Goal: Transaction & Acquisition: Purchase product/service

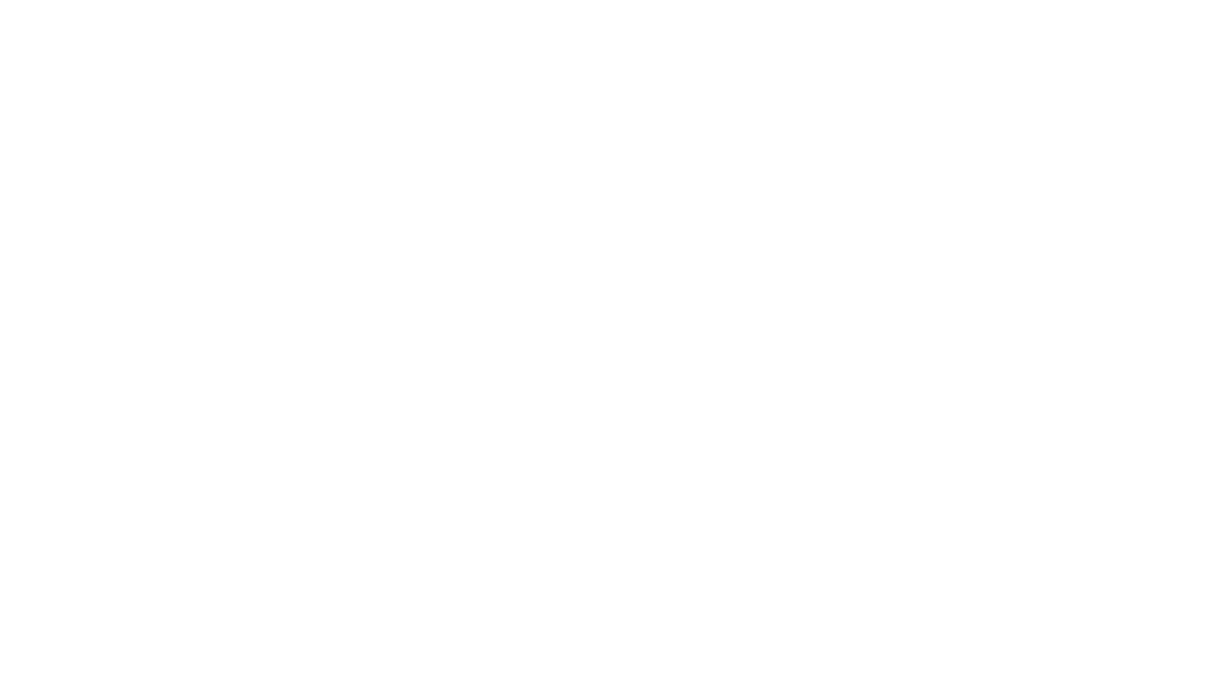
select select
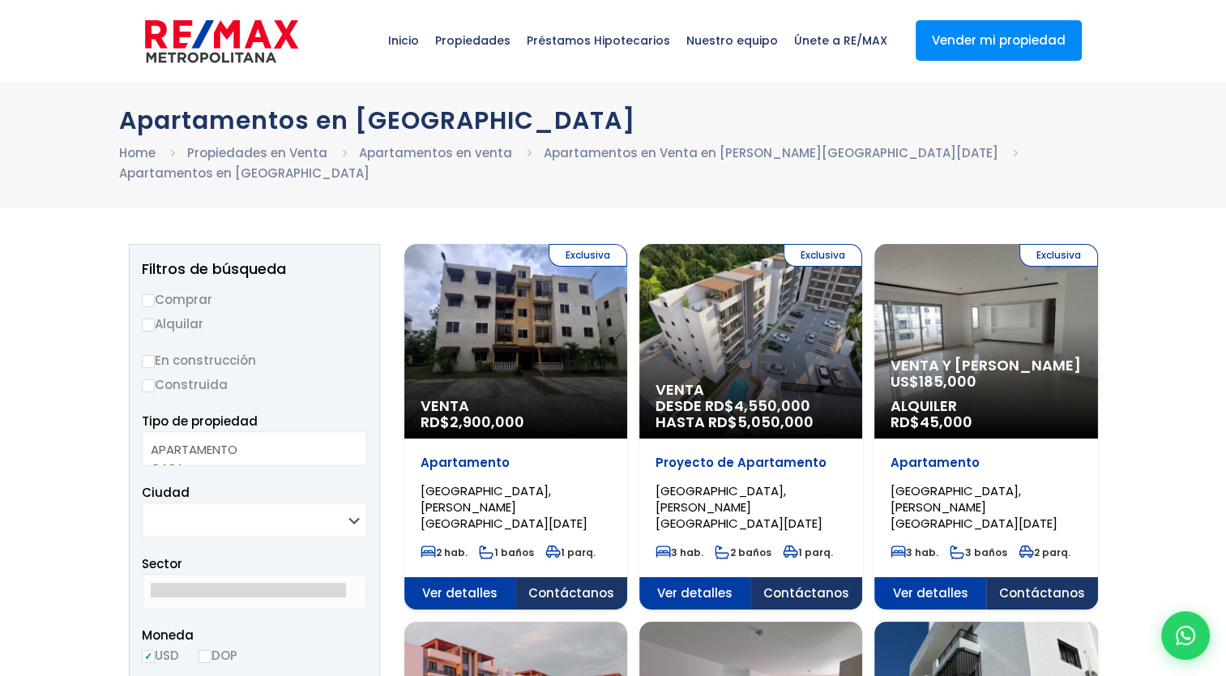
click at [184, 289] on label "Comprar" at bounding box center [254, 299] width 225 height 20
click at [155, 294] on input "Comprar" at bounding box center [148, 300] width 13 height 13
radio input "true"
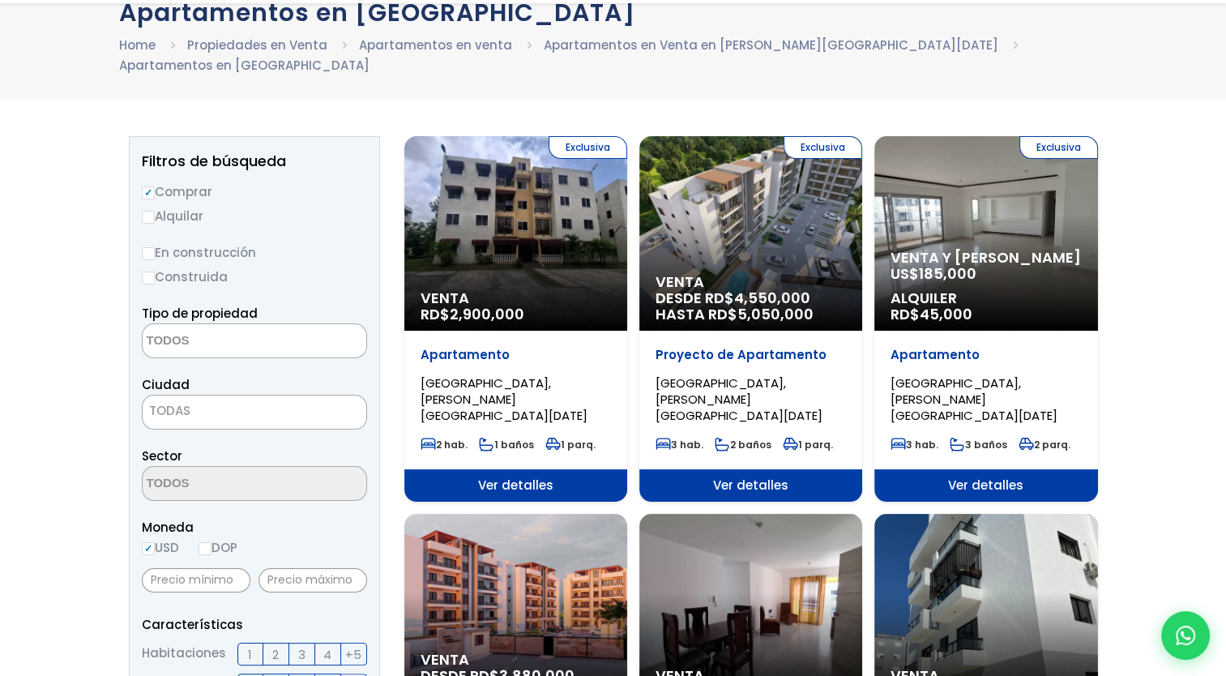
scroll to position [107, 0]
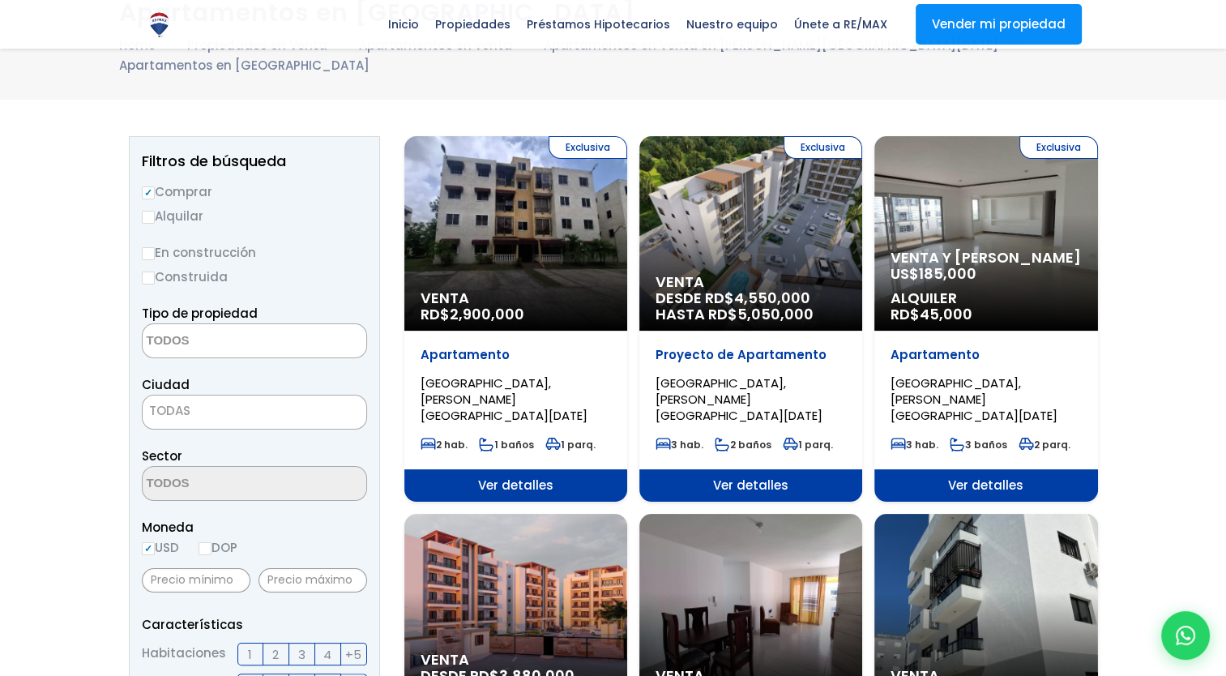
click at [214, 242] on label "En construcción" at bounding box center [254, 252] width 225 height 20
click at [0, 0] on input "En construcción" at bounding box center [0, 0] width 0 height 0
click at [143, 247] on input "En construcción" at bounding box center [148, 253] width 13 height 13
radio input "true"
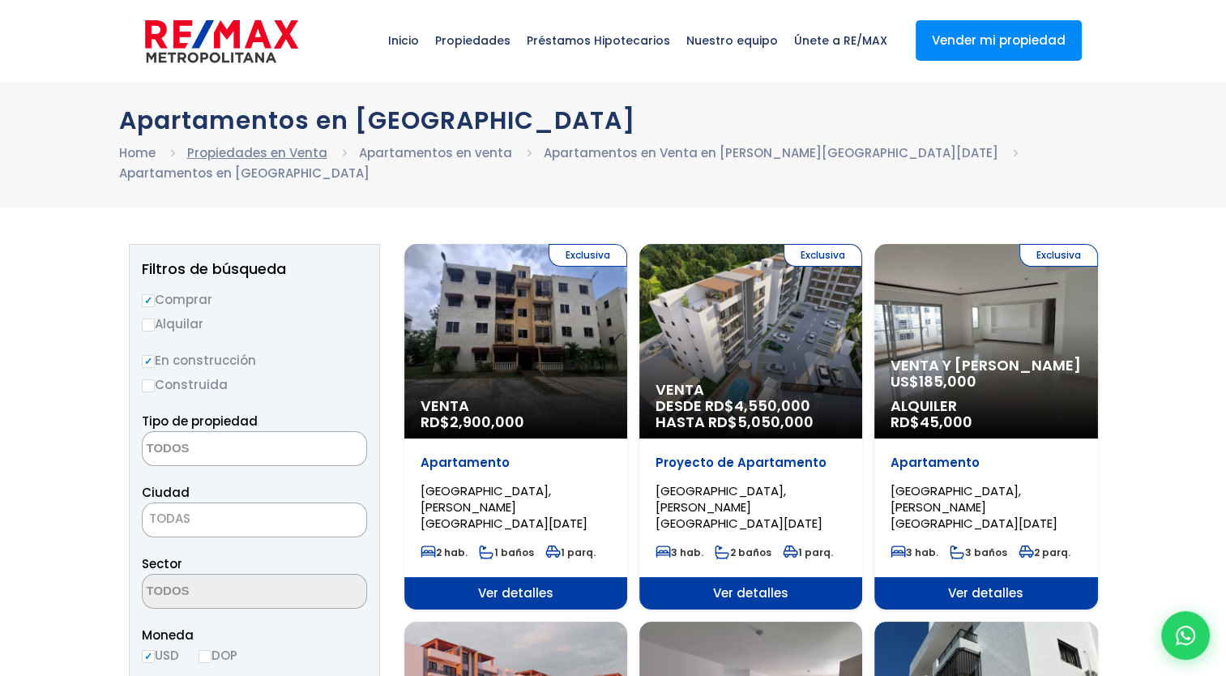
click at [225, 145] on link "Propiedades en Venta" at bounding box center [257, 152] width 140 height 17
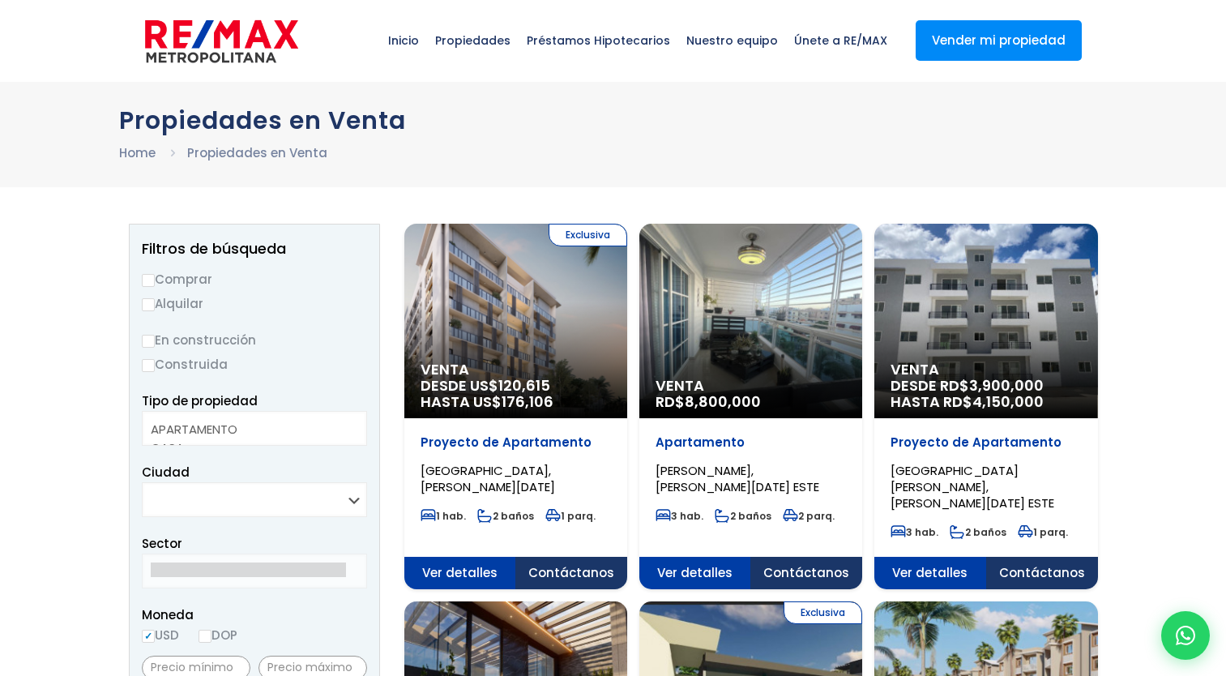
select select
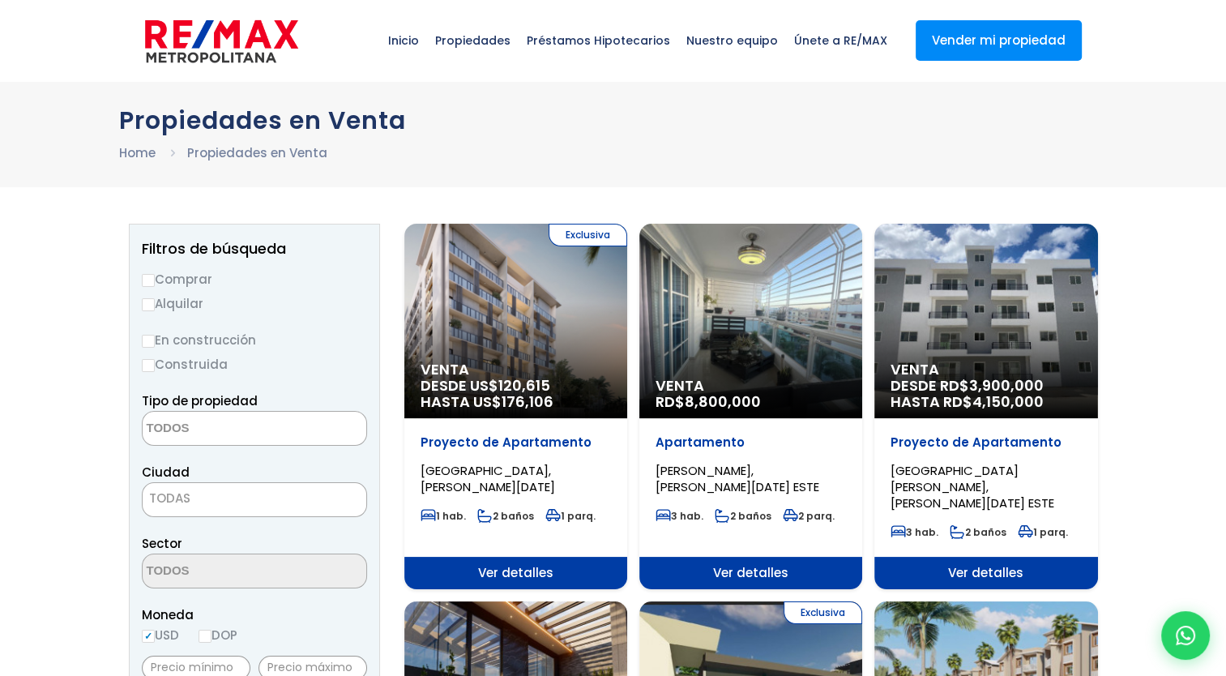
click at [147, 275] on input "Comprar" at bounding box center [148, 280] width 13 height 13
radio input "true"
click at [149, 340] on input "En construcción" at bounding box center [148, 341] width 13 height 13
radio input "true"
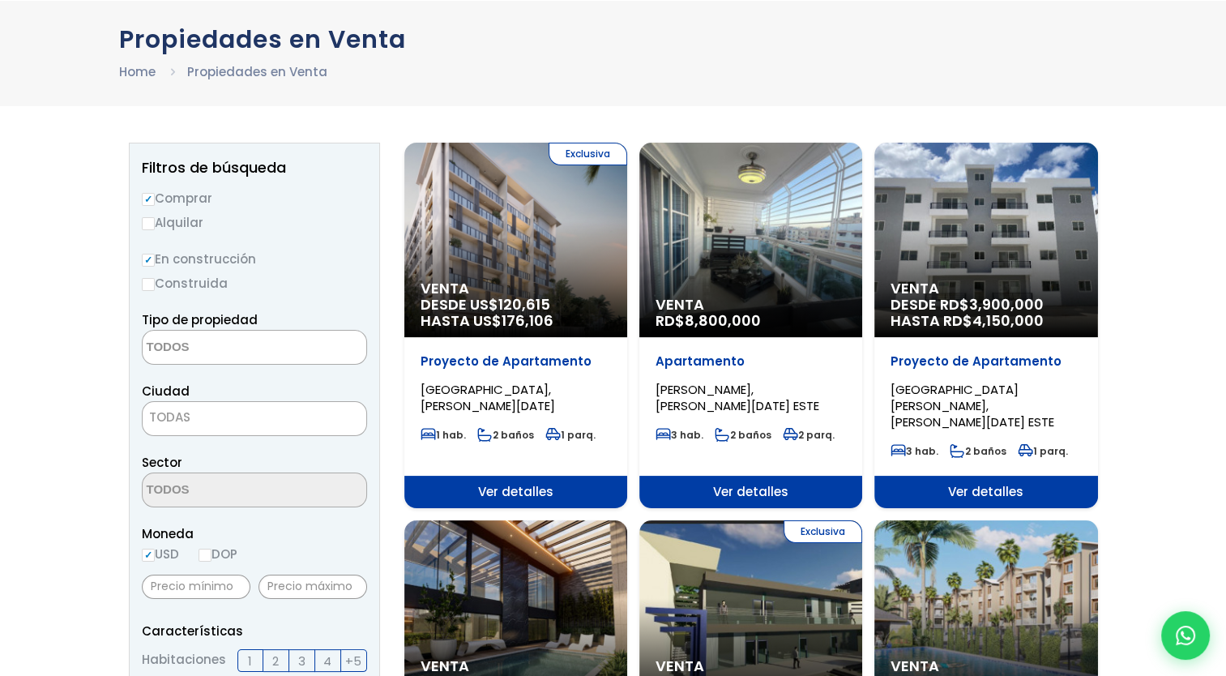
scroll to position [83, 0]
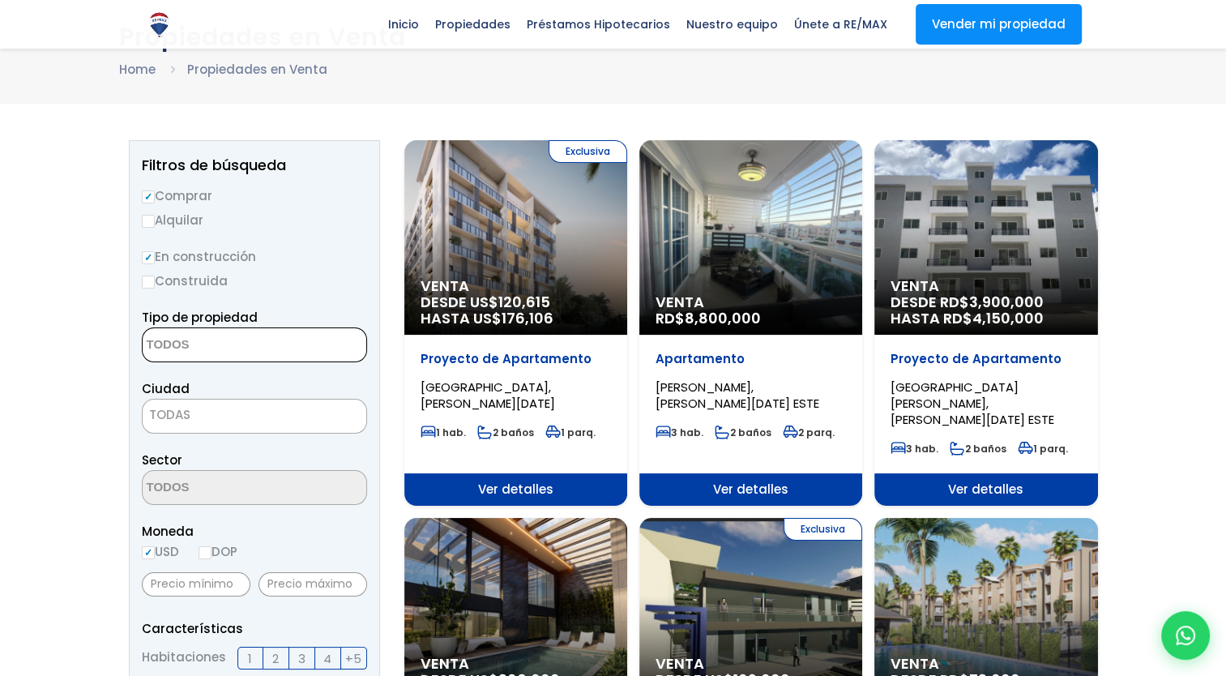
click at [185, 343] on textarea "Search" at bounding box center [221, 345] width 157 height 35
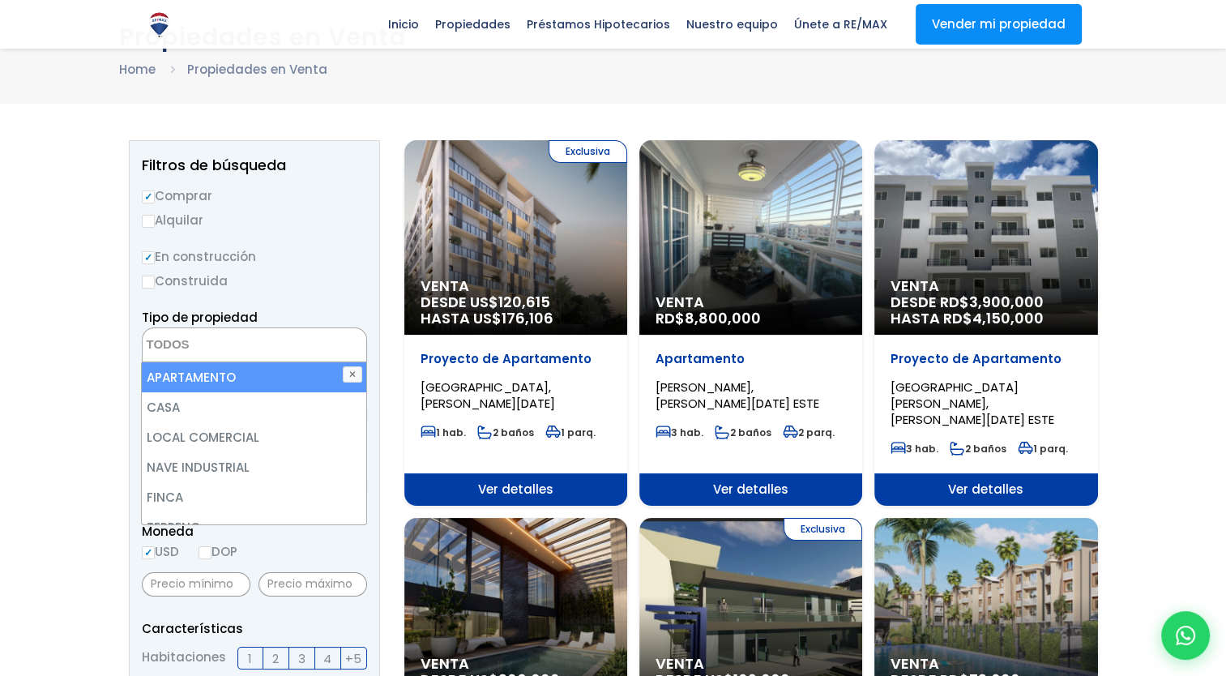
click at [213, 379] on li "APARTAMENTO" at bounding box center [254, 377] width 224 height 30
select select "apartment"
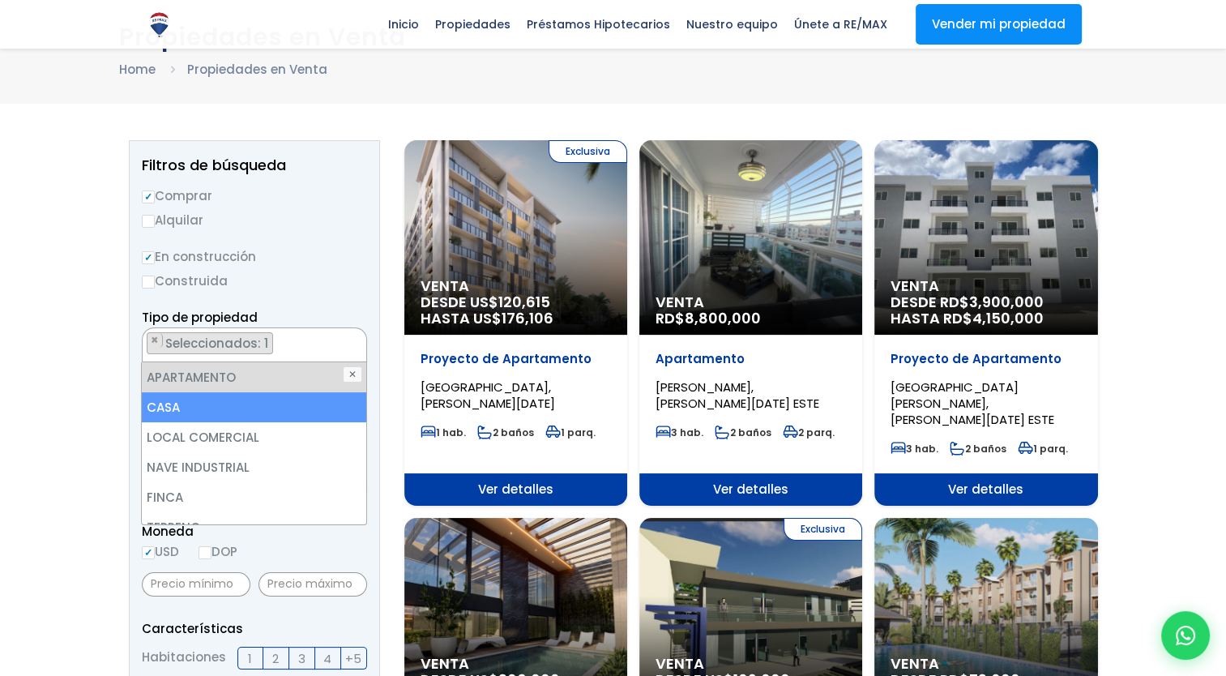
click at [201, 401] on li "CASA" at bounding box center [254, 407] width 224 height 30
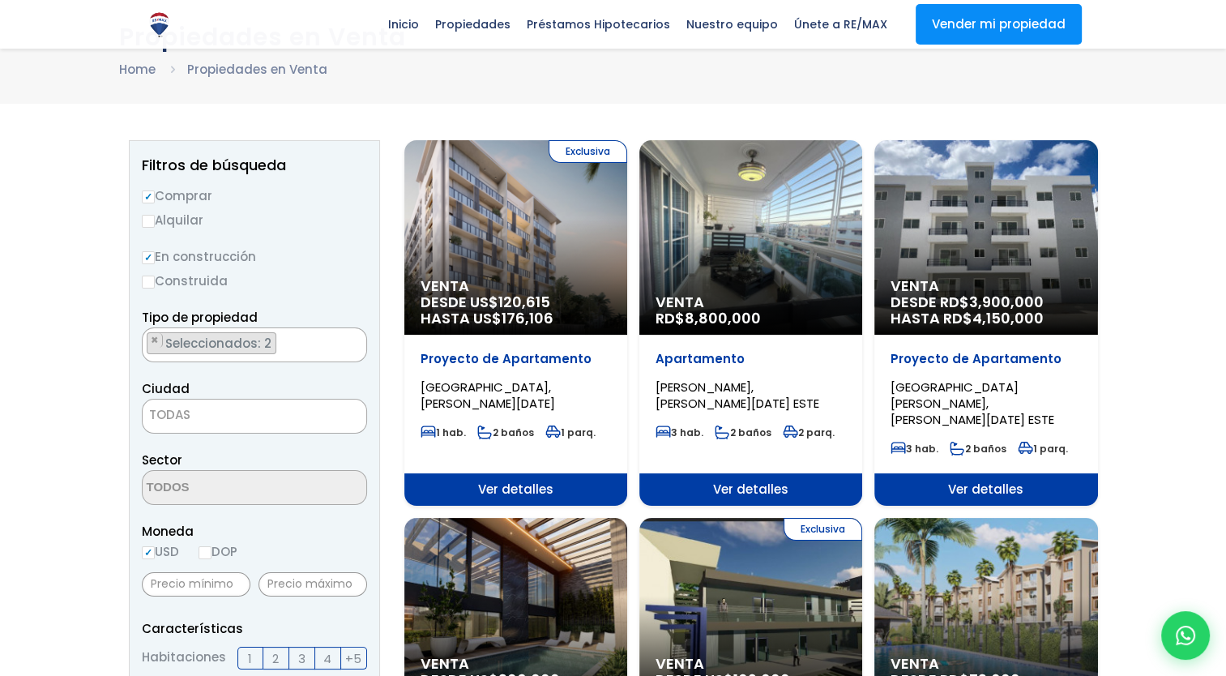
click at [320, 284] on label "Construida" at bounding box center [254, 281] width 225 height 20
click at [0, 0] on input "Construida" at bounding box center [0, 0] width 0 height 0
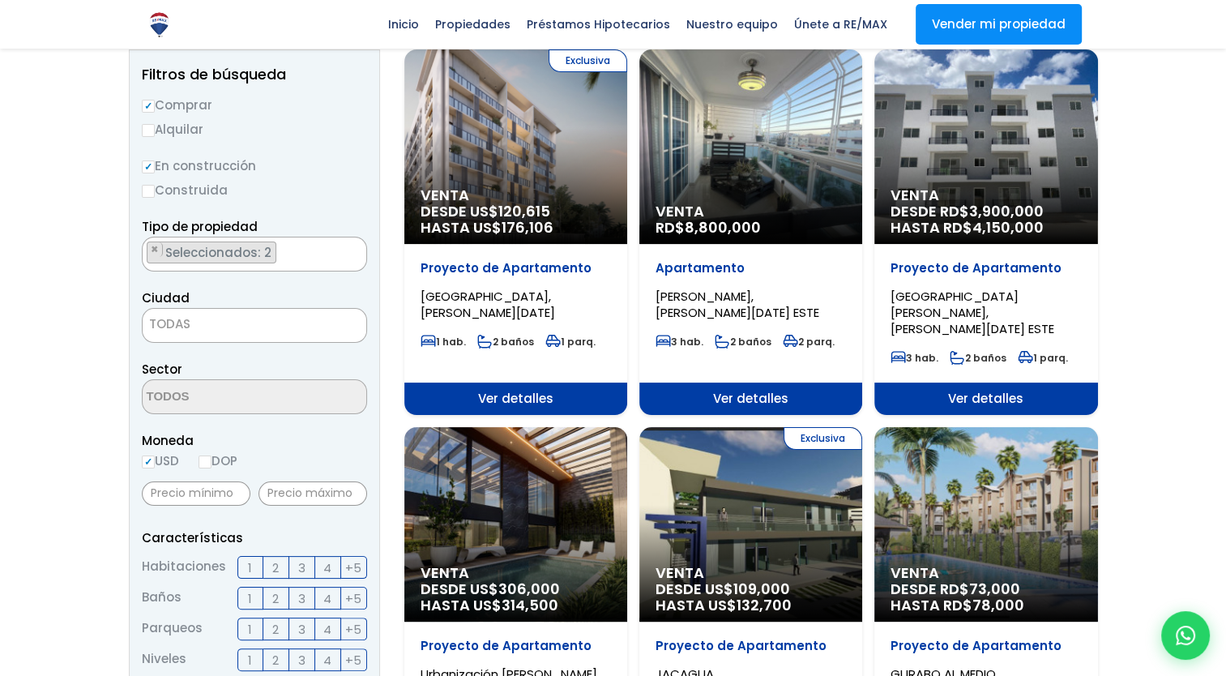
scroll to position [183, 0]
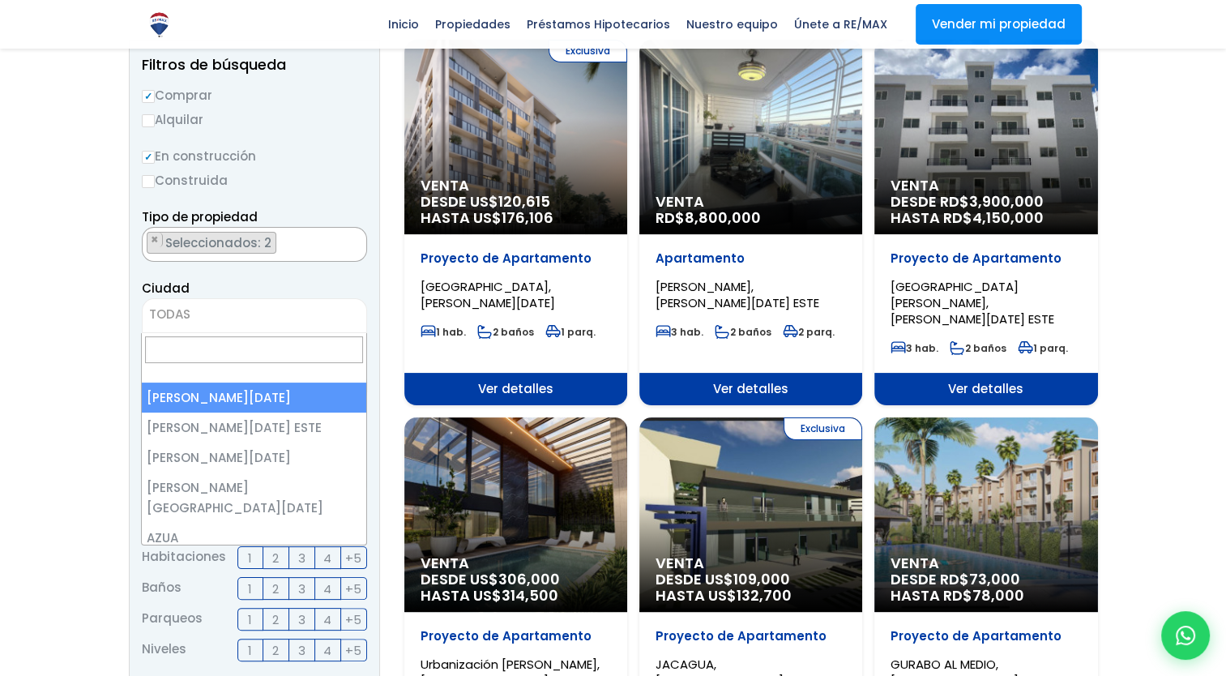
click at [272, 308] on span "TODAS" at bounding box center [255, 314] width 224 height 23
click at [317, 313] on span "[PERSON_NAME][DATE]" at bounding box center [234, 314] width 183 height 23
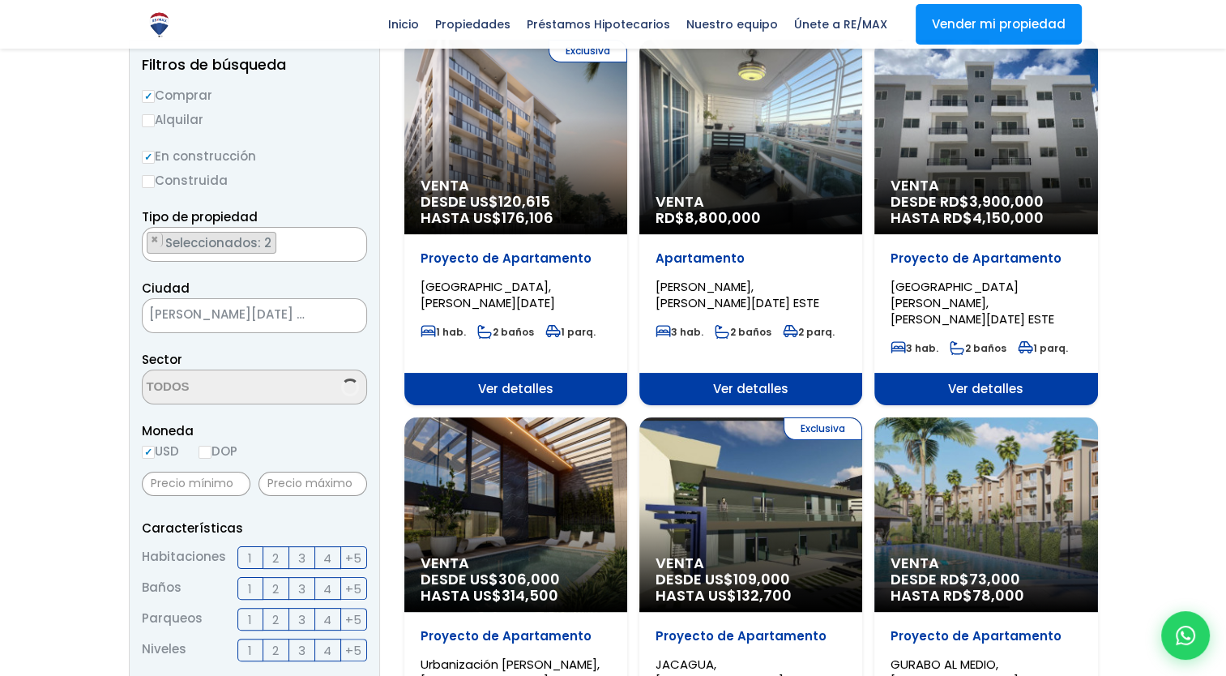
click at [302, 319] on span "[PERSON_NAME][DATE] ESTE" at bounding box center [234, 314] width 183 height 23
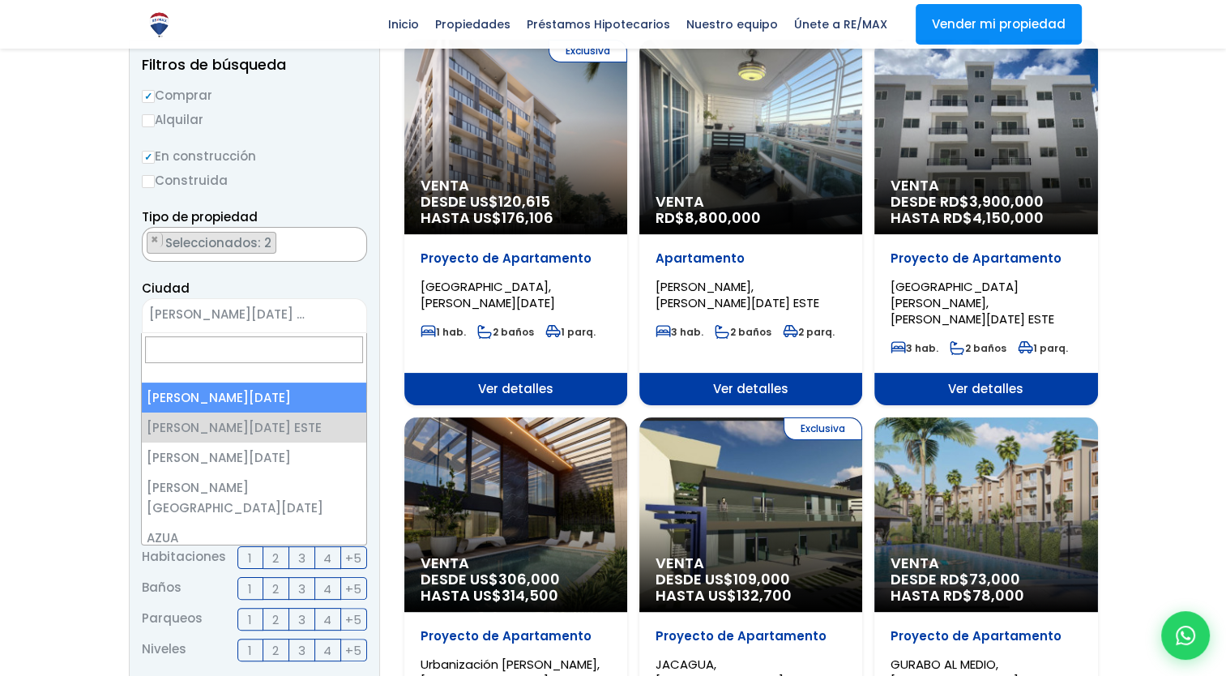
select select "1"
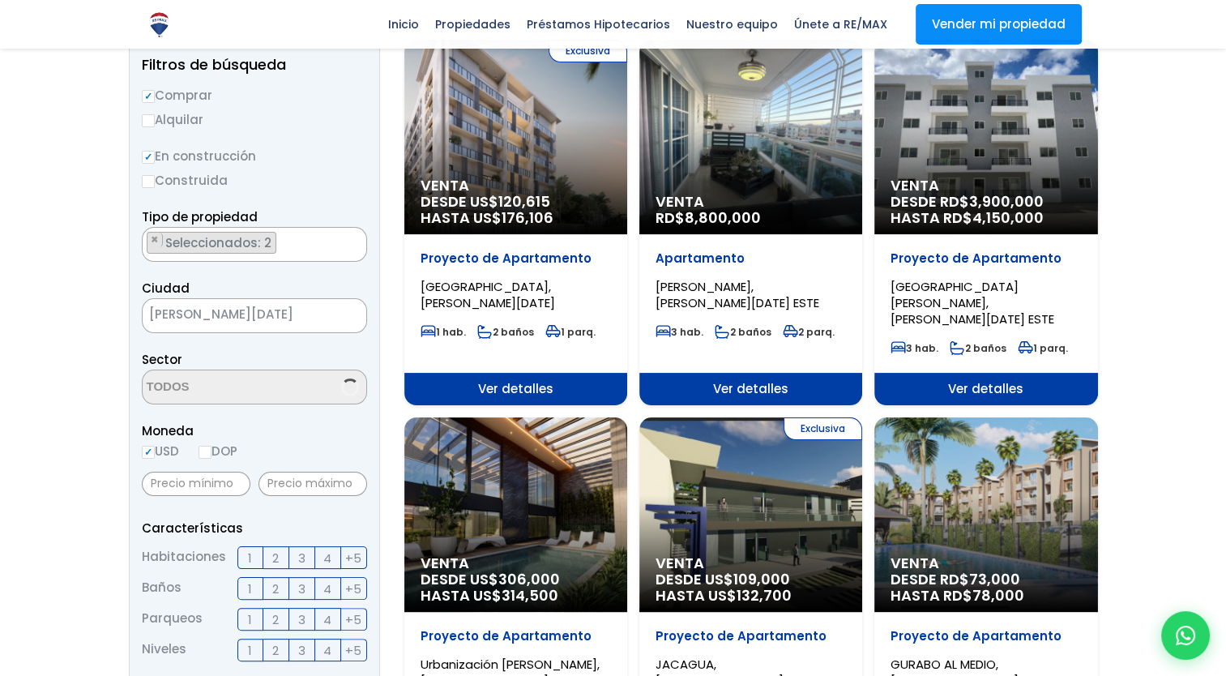
scroll to position [272, 0]
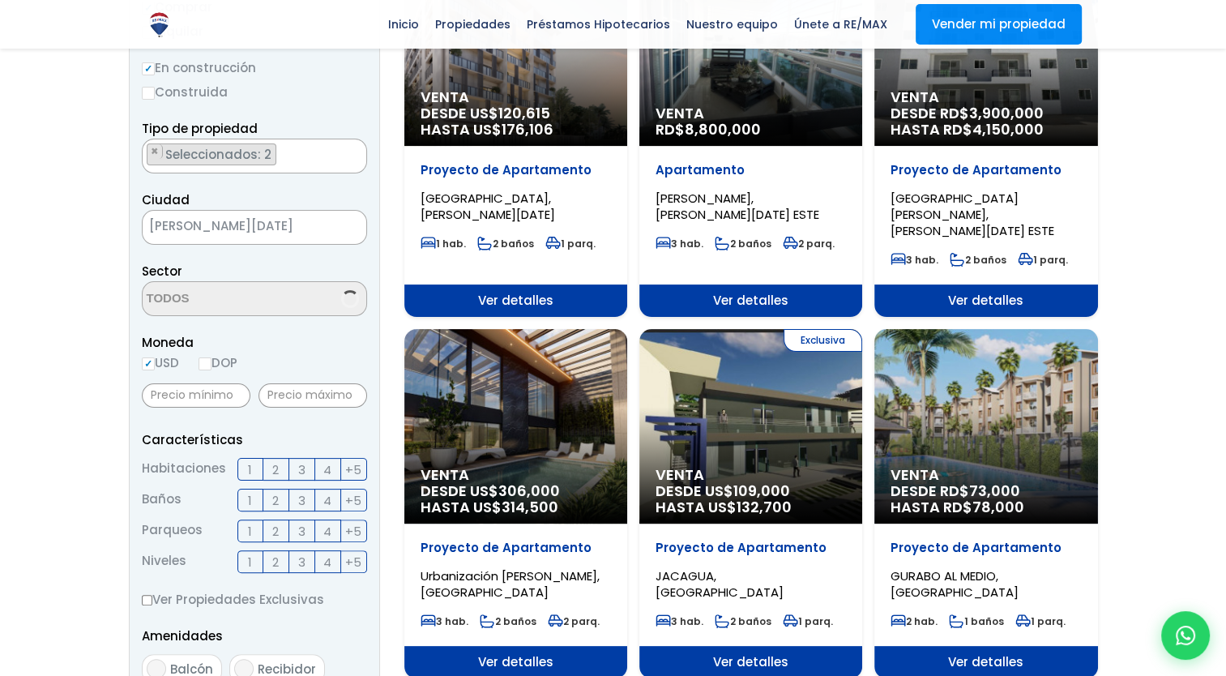
click at [218, 362] on label "DOP" at bounding box center [218, 363] width 39 height 20
click at [0, 0] on input "DOP" at bounding box center [0, 0] width 0 height 0
click at [207, 362] on input "DOP" at bounding box center [205, 363] width 13 height 13
radio input "true"
click at [266, 398] on input "text" at bounding box center [313, 395] width 109 height 24
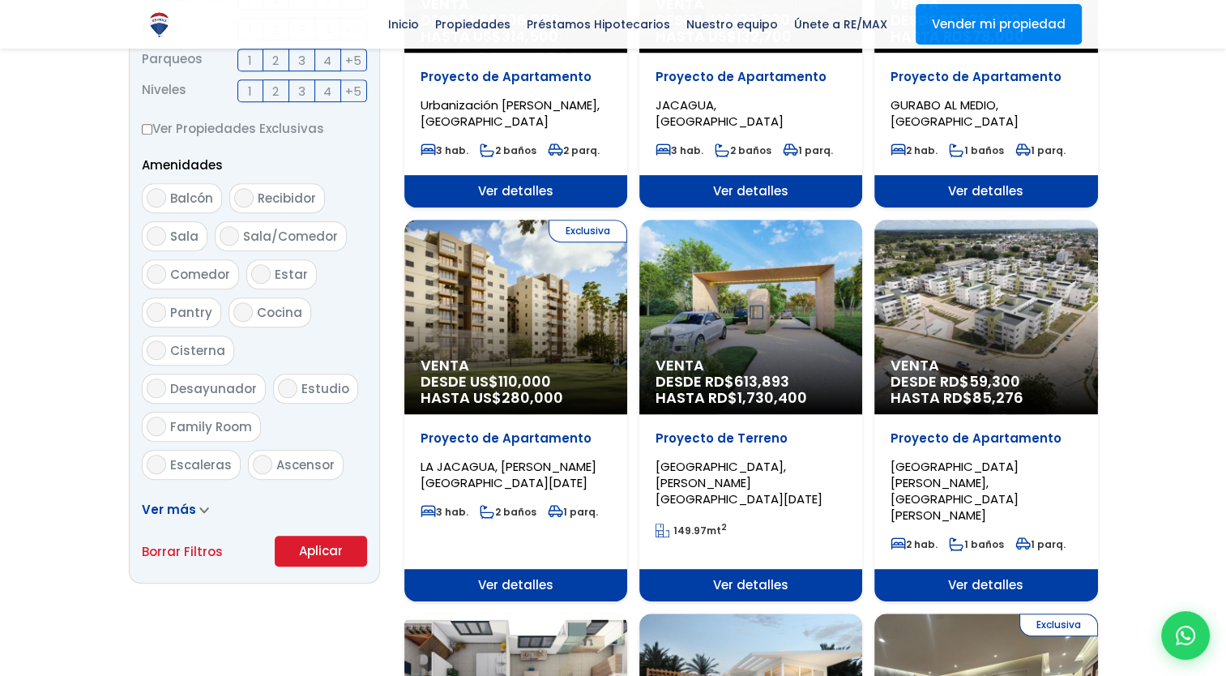
scroll to position [744, 0]
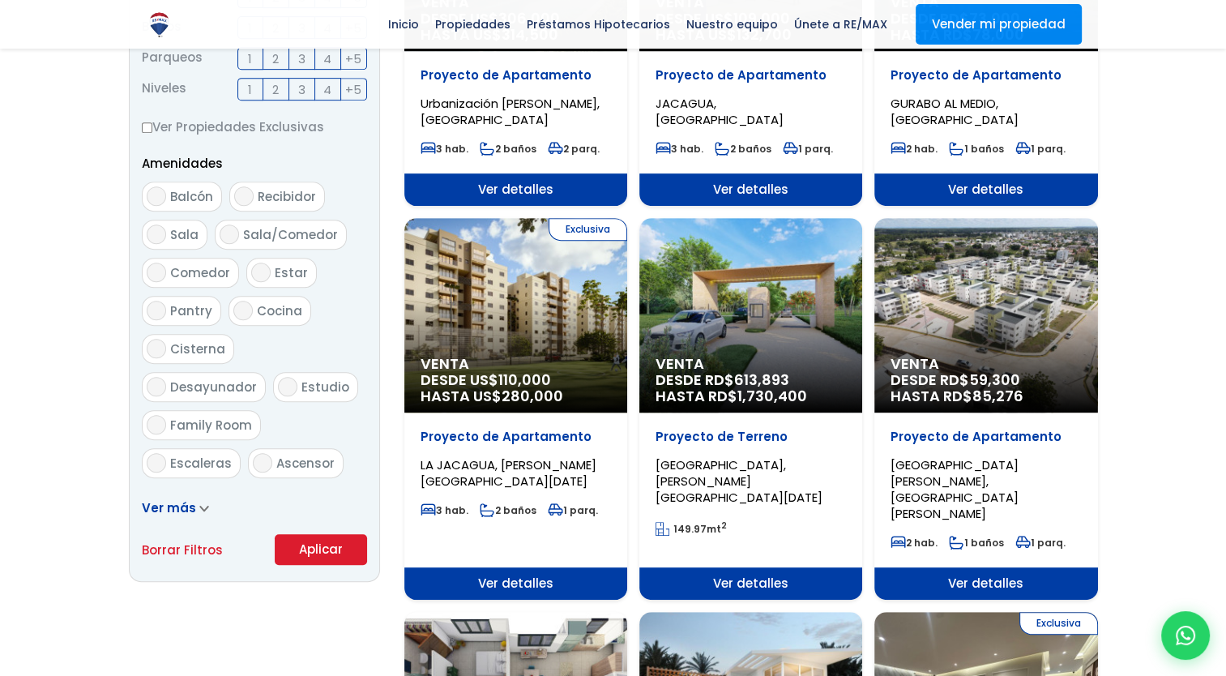
type input "5,000,000"
click at [311, 547] on button "Aplicar" at bounding box center [321, 549] width 92 height 31
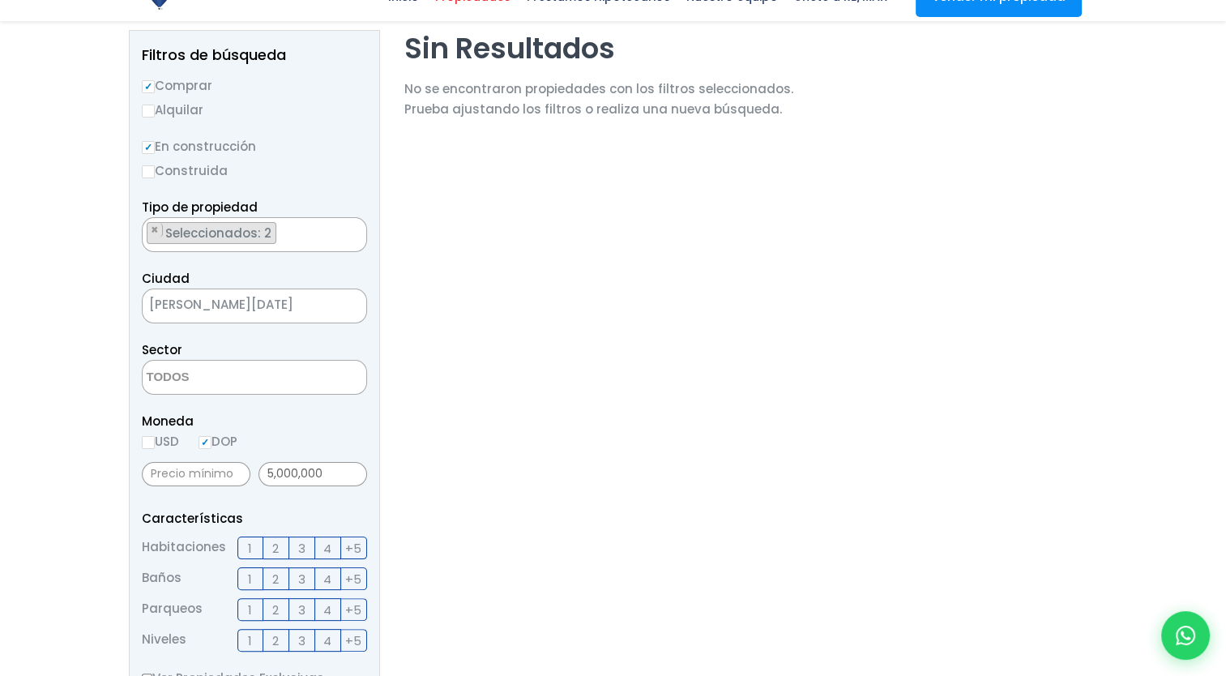
scroll to position [203, 0]
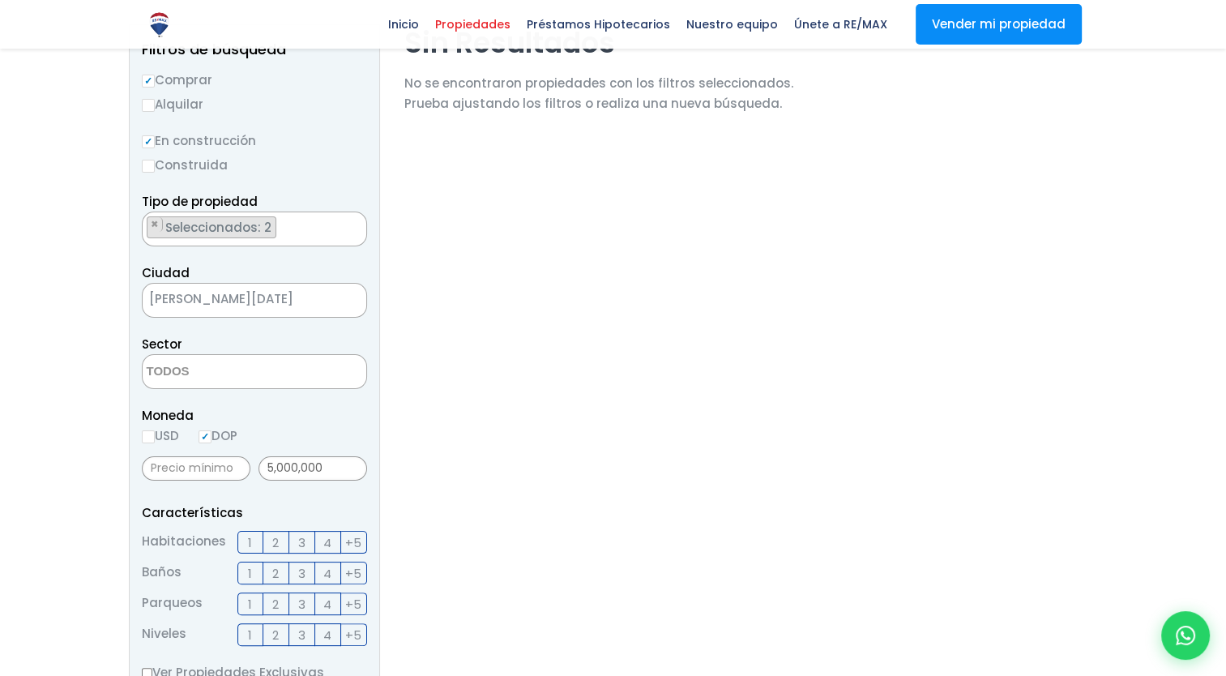
click at [150, 435] on input "USD" at bounding box center [148, 436] width 13 height 13
radio input "true"
click at [324, 293] on span "[PERSON_NAME][DATE]" at bounding box center [234, 299] width 183 height 23
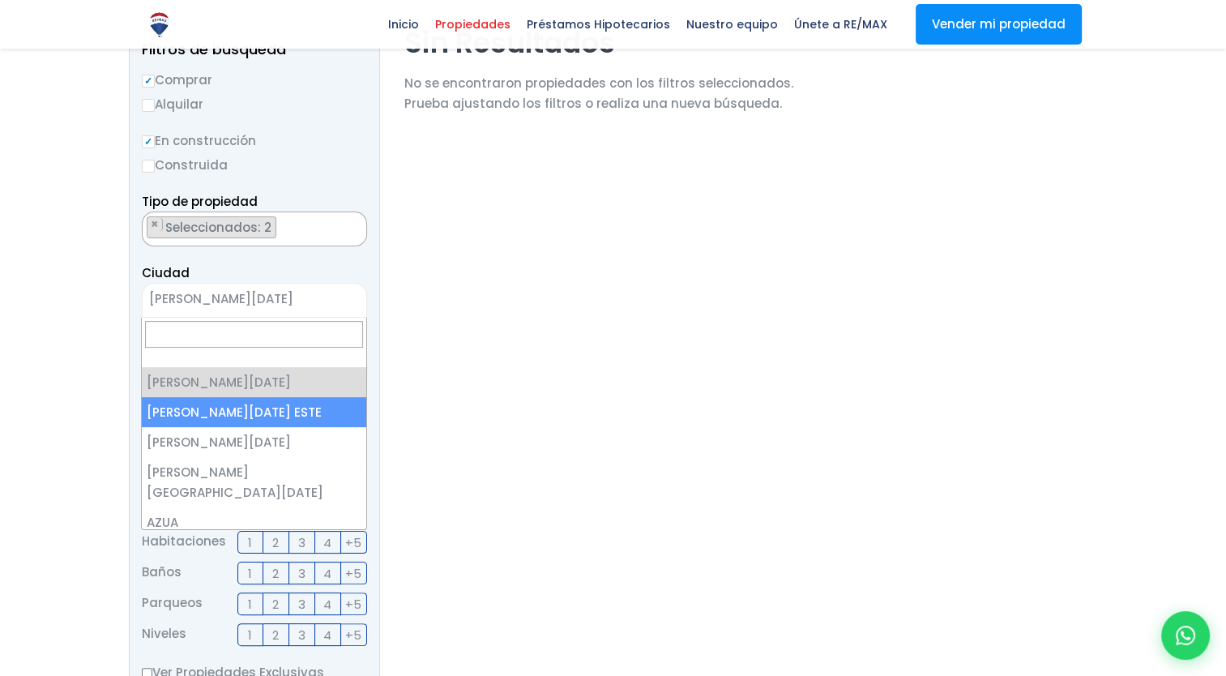
select select "148"
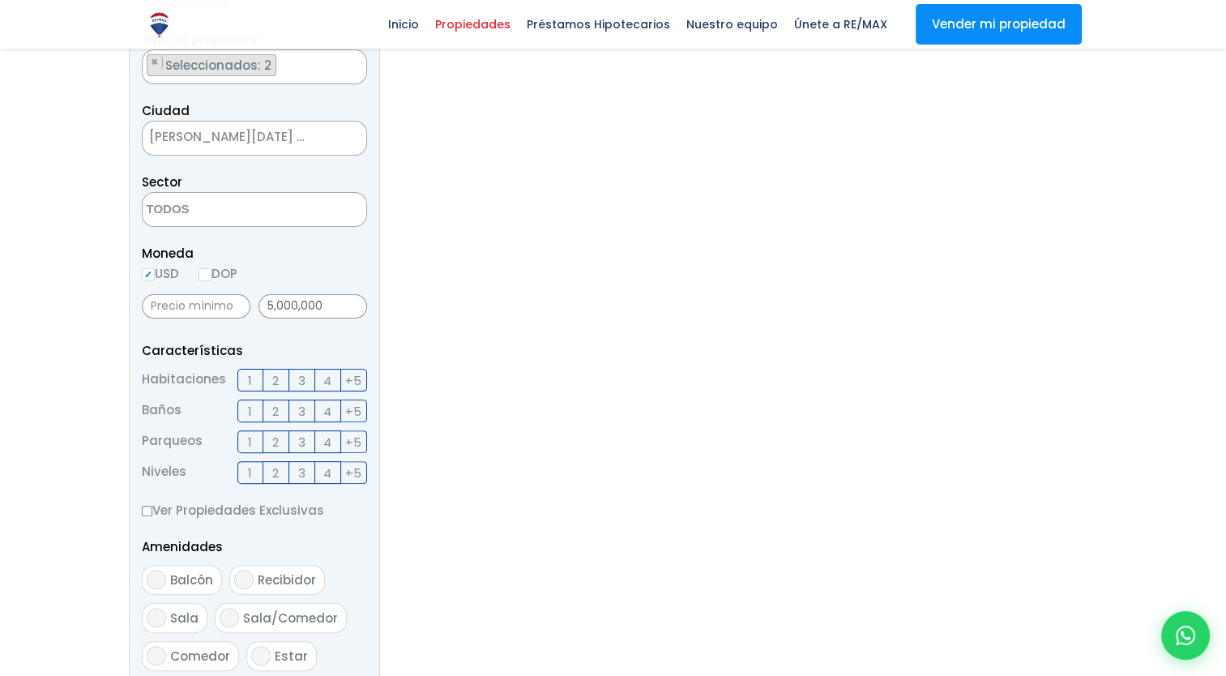
scroll to position [368, 0]
click at [310, 370] on label "3" at bounding box center [302, 377] width 26 height 23
click at [0, 0] on input "3" at bounding box center [0, 0] width 0 height 0
click at [305, 373] on span "3" at bounding box center [301, 377] width 7 height 20
click at [0, 0] on input "3" at bounding box center [0, 0] width 0 height 0
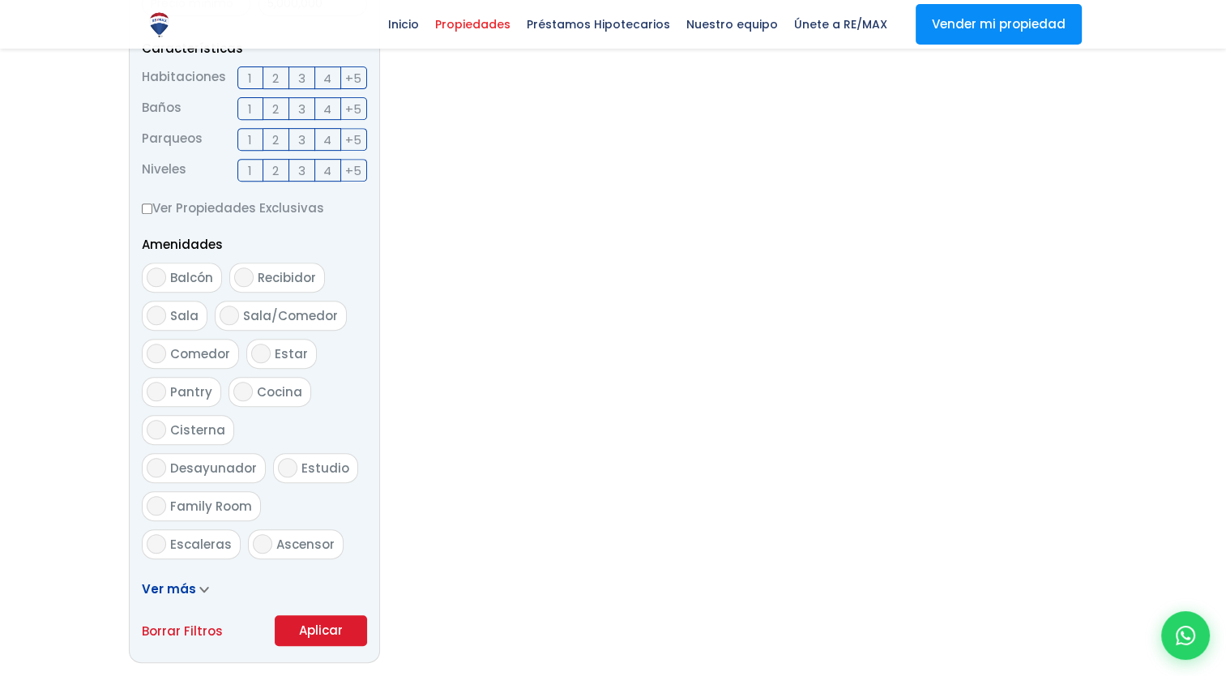
scroll to position [668, 0]
click at [315, 630] on button "Aplicar" at bounding box center [321, 629] width 92 height 31
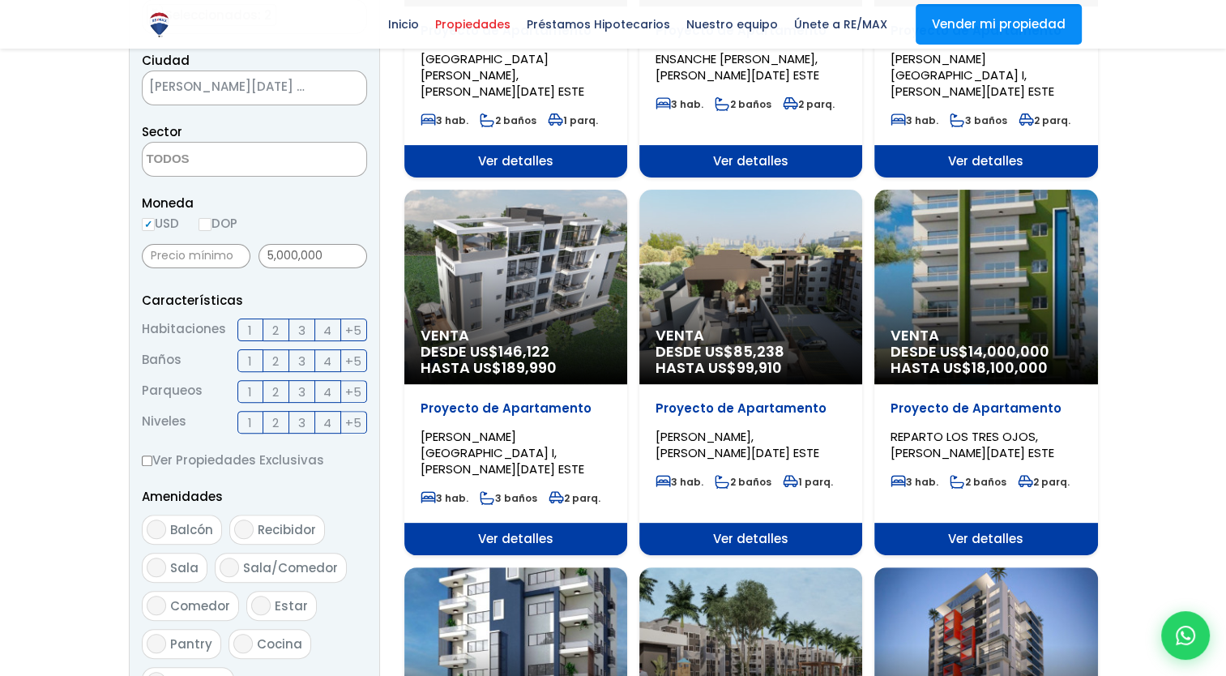
scroll to position [407, 0]
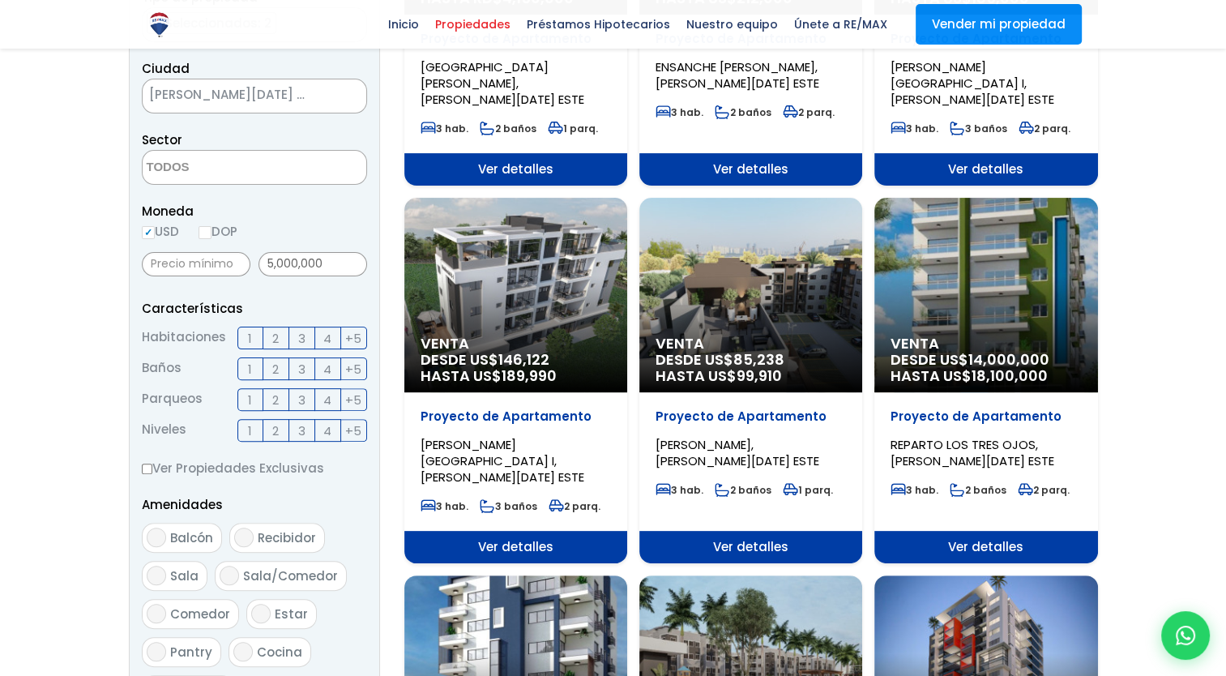
click at [519, 153] on div "Proyecto de Apartamento PRADO ORIENTAL I, SANTO DOMINGO ESTE 3 hab. 3 baños 2 p…" at bounding box center [515, 84] width 223 height 139
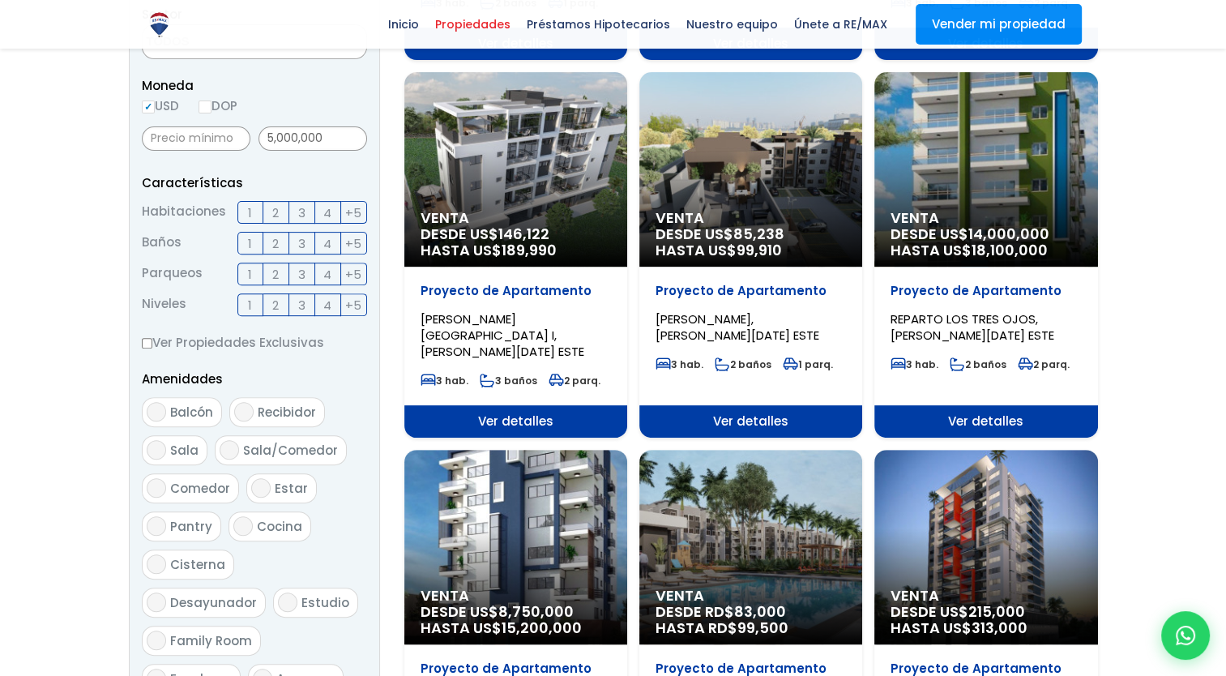
scroll to position [520, 0]
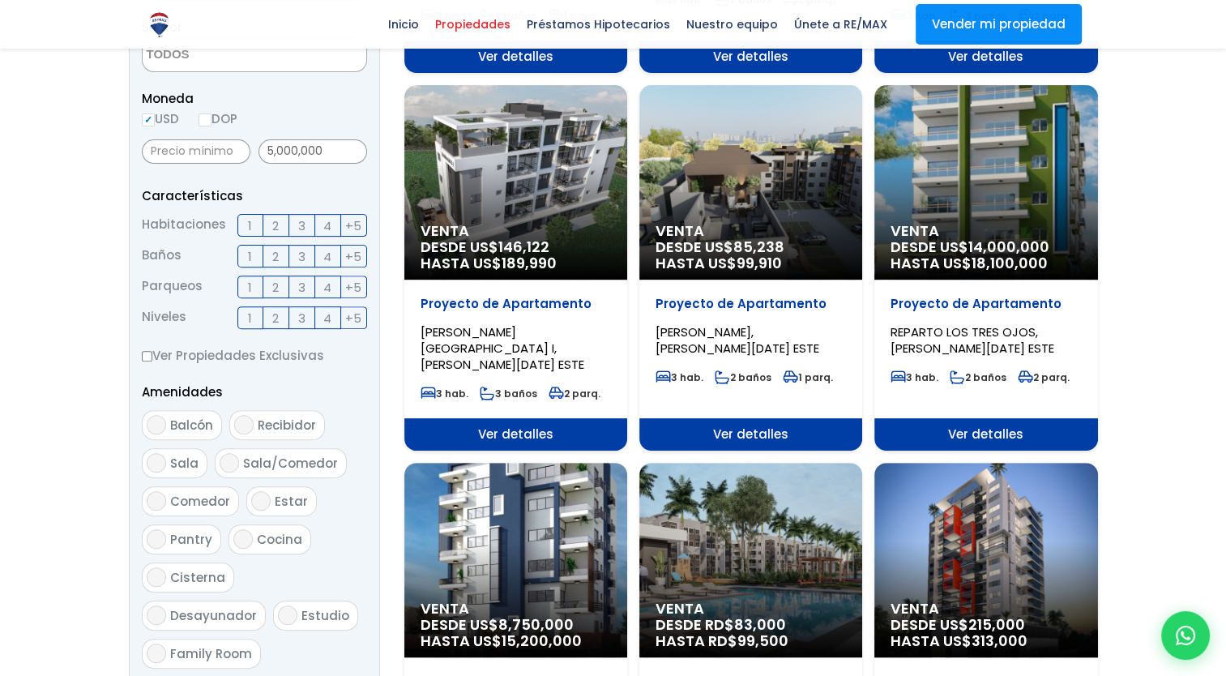
click at [206, 118] on input "DOP" at bounding box center [205, 119] width 13 height 13
radio input "true"
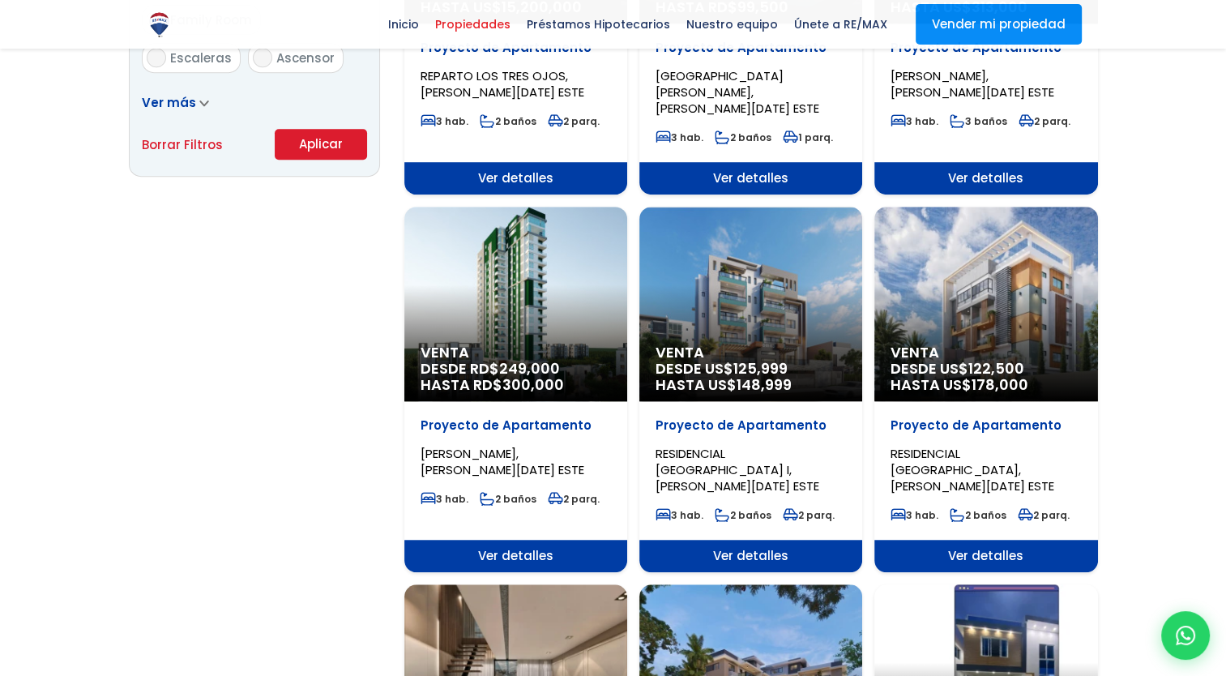
scroll to position [1154, 0]
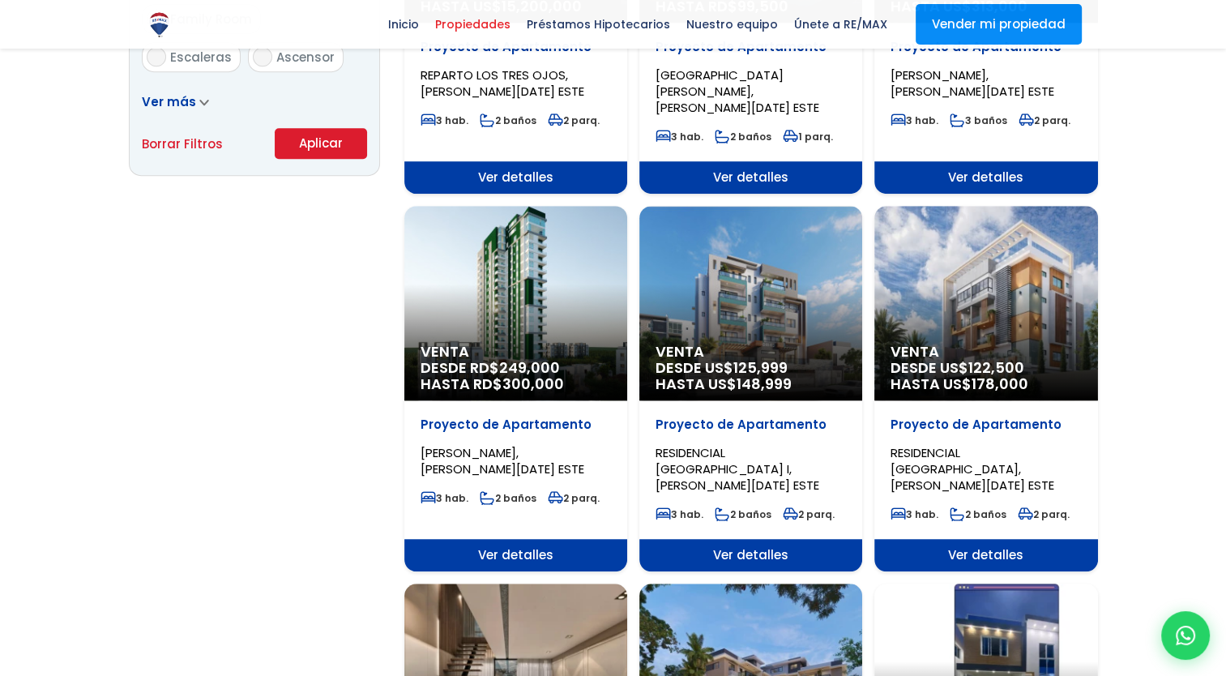
click at [312, 135] on button "Aplicar" at bounding box center [321, 143] width 92 height 31
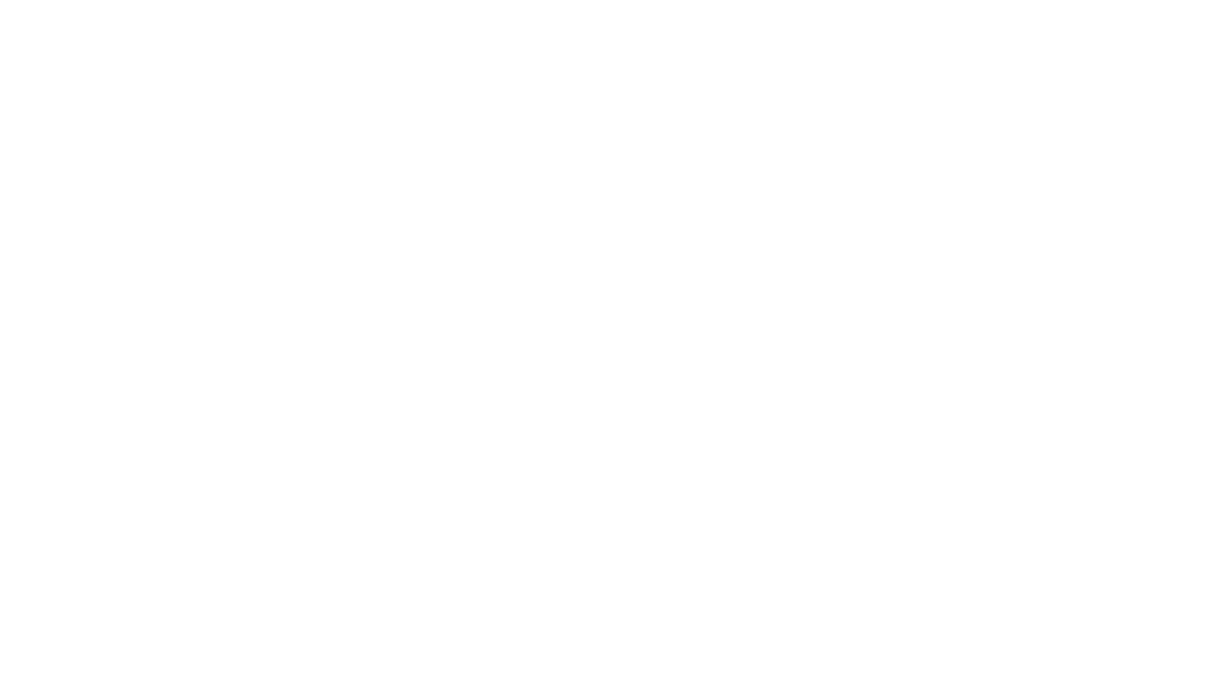
select select "148"
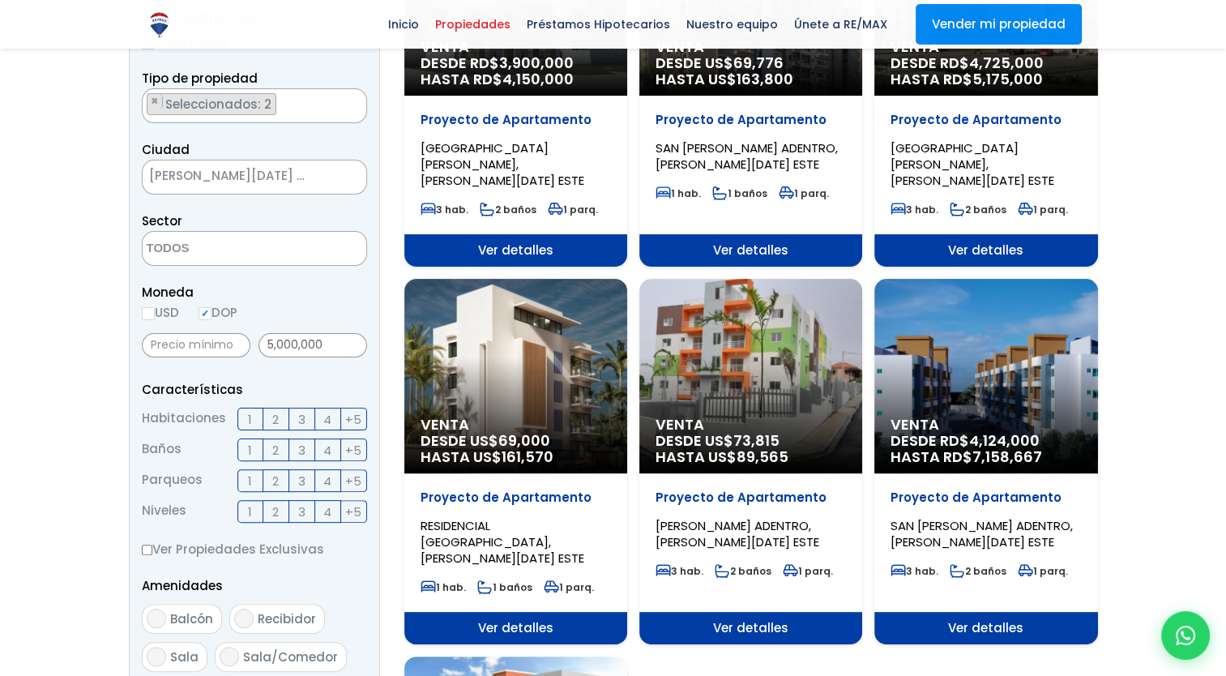
scroll to position [331, 0]
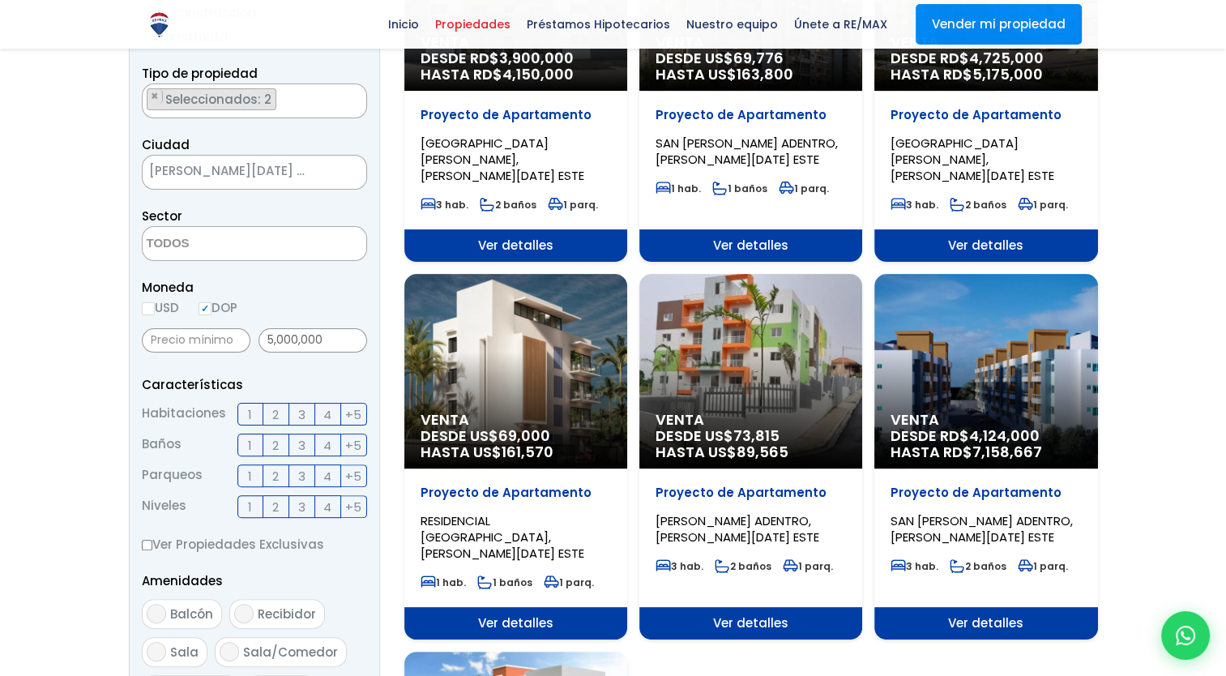
click at [611, 83] on span "HASTA US$ 89,565" at bounding box center [516, 74] width 190 height 16
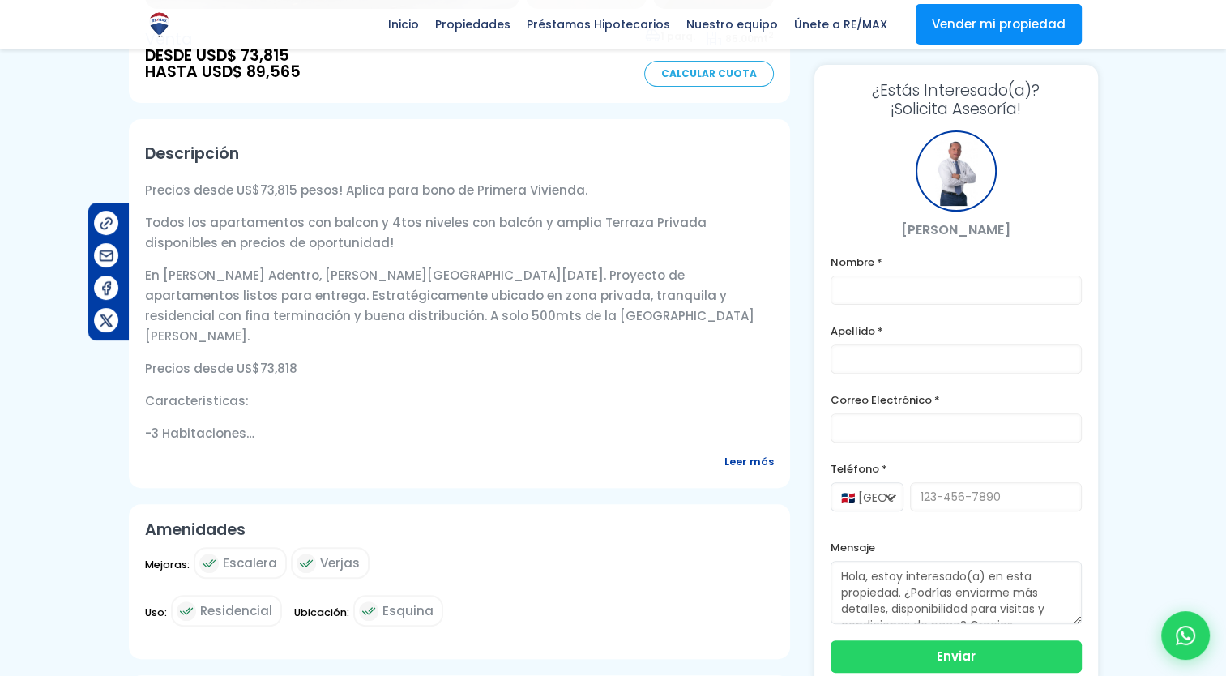
scroll to position [506, 0]
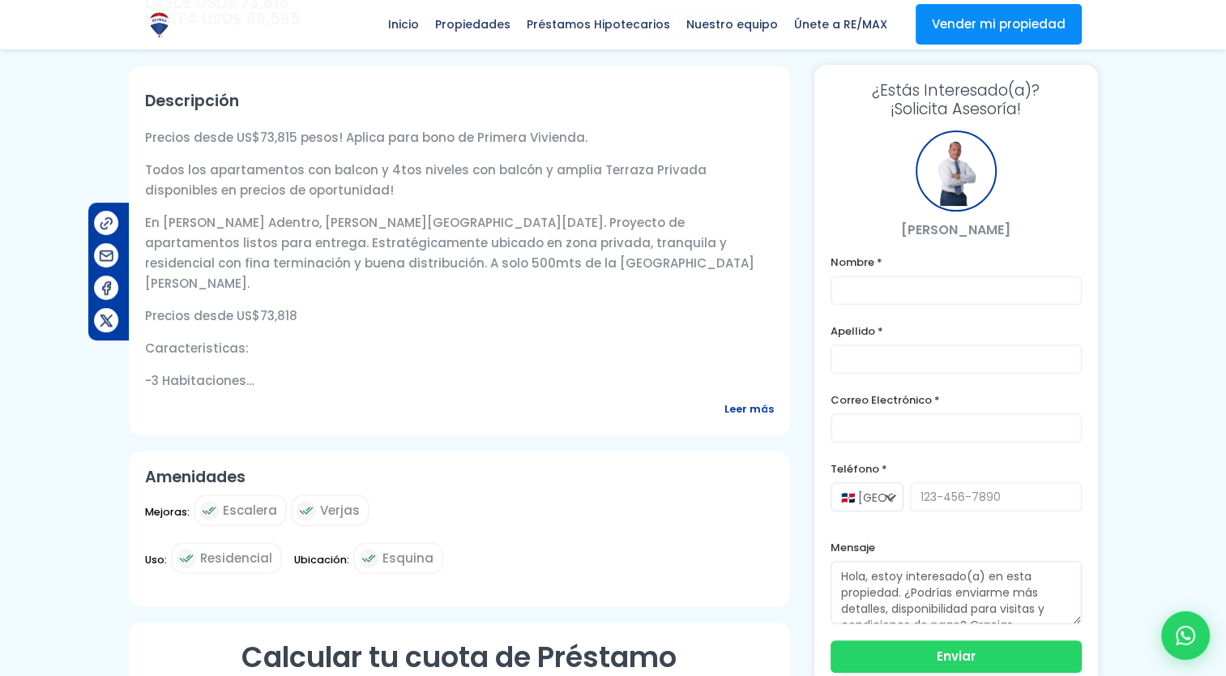
click at [735, 411] on span "Leer más" at bounding box center [749, 409] width 49 height 20
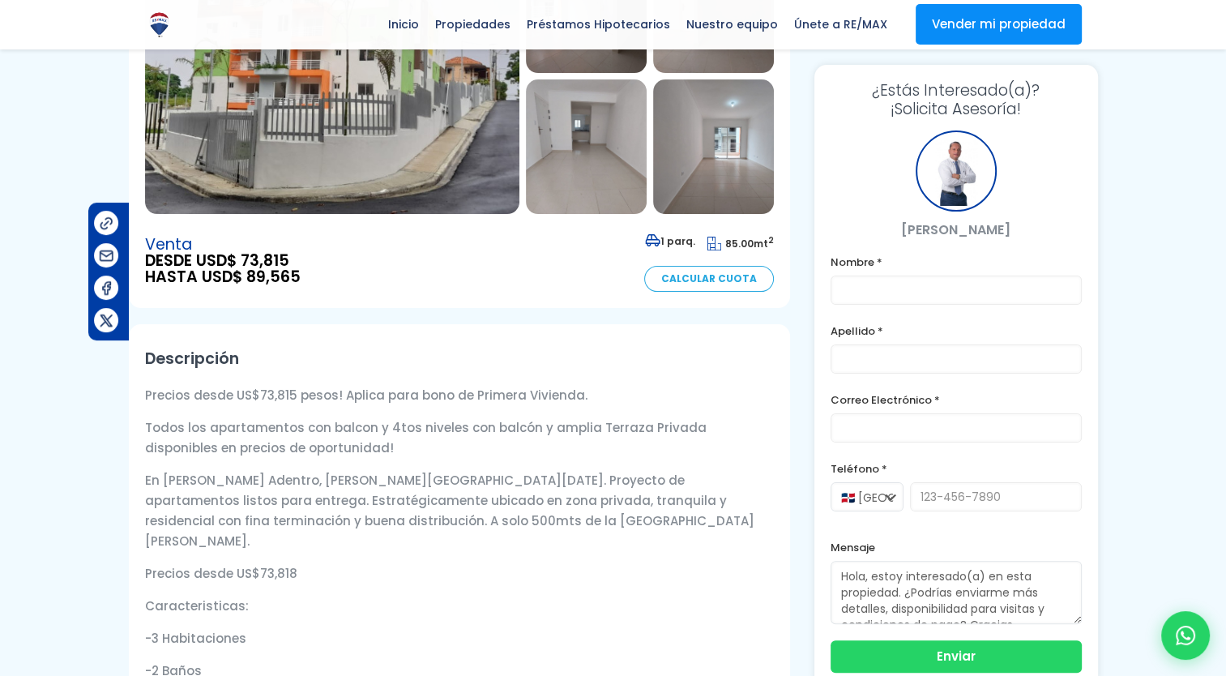
scroll to position [0, 0]
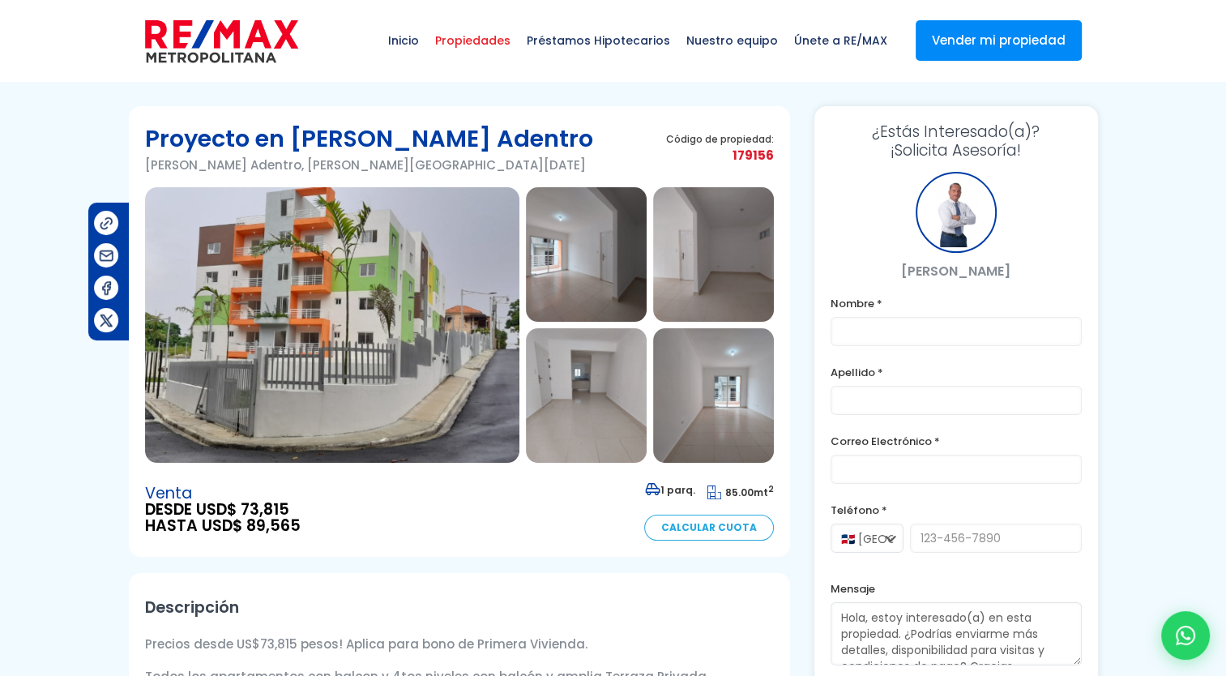
click at [480, 47] on span "Propiedades" at bounding box center [473, 40] width 92 height 49
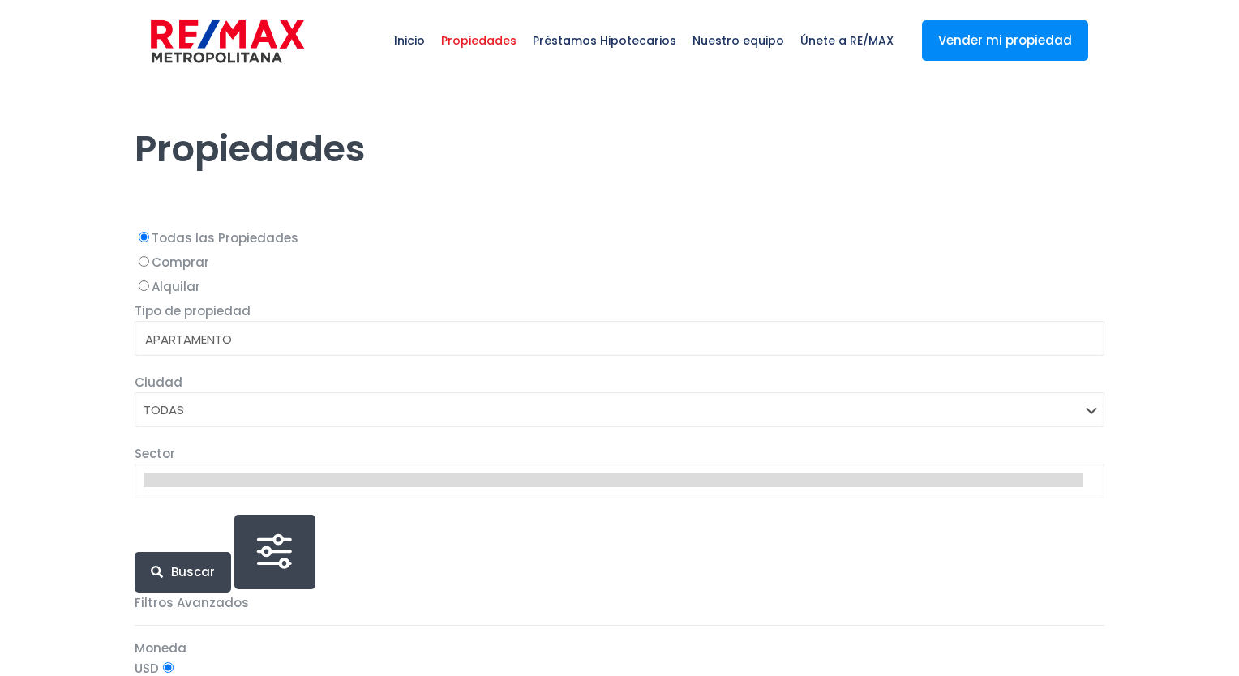
select select
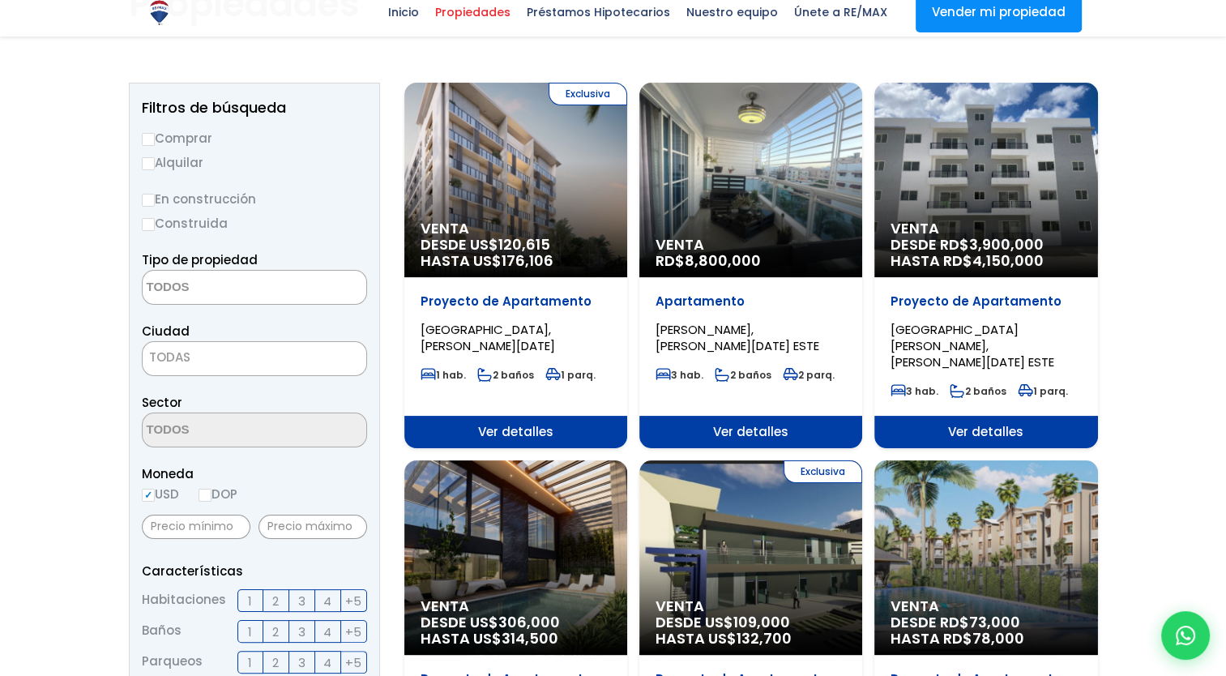
scroll to position [145, 0]
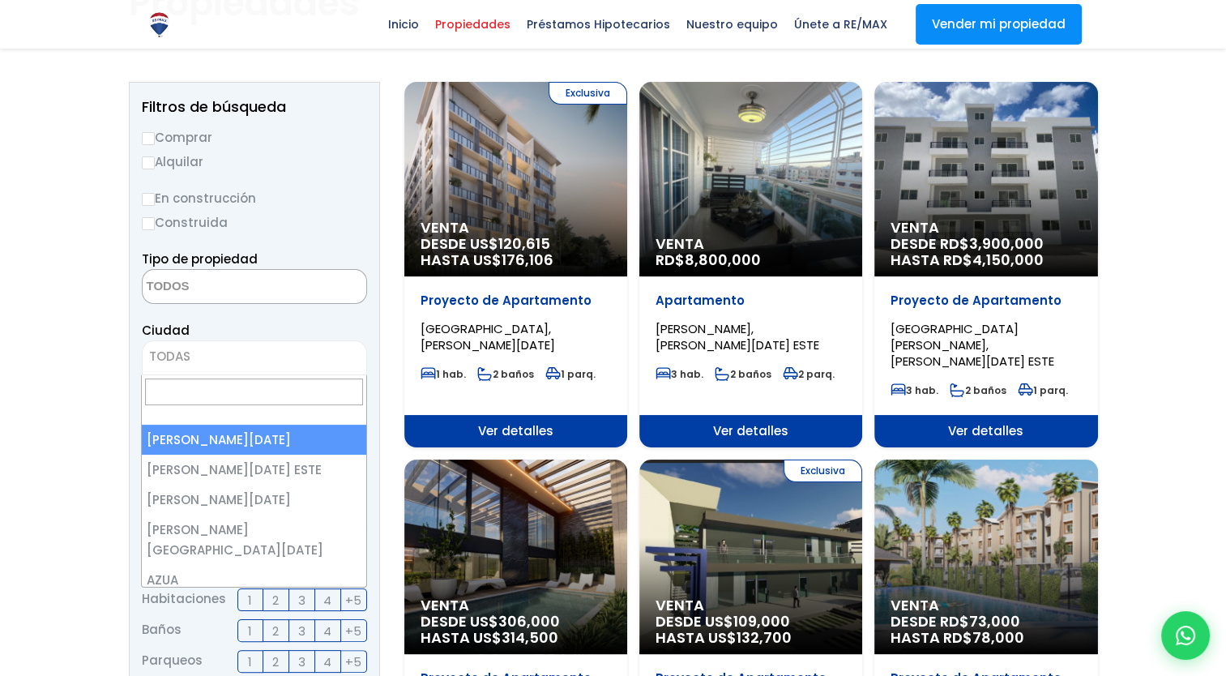
click at [268, 353] on span "TODAS" at bounding box center [255, 356] width 224 height 23
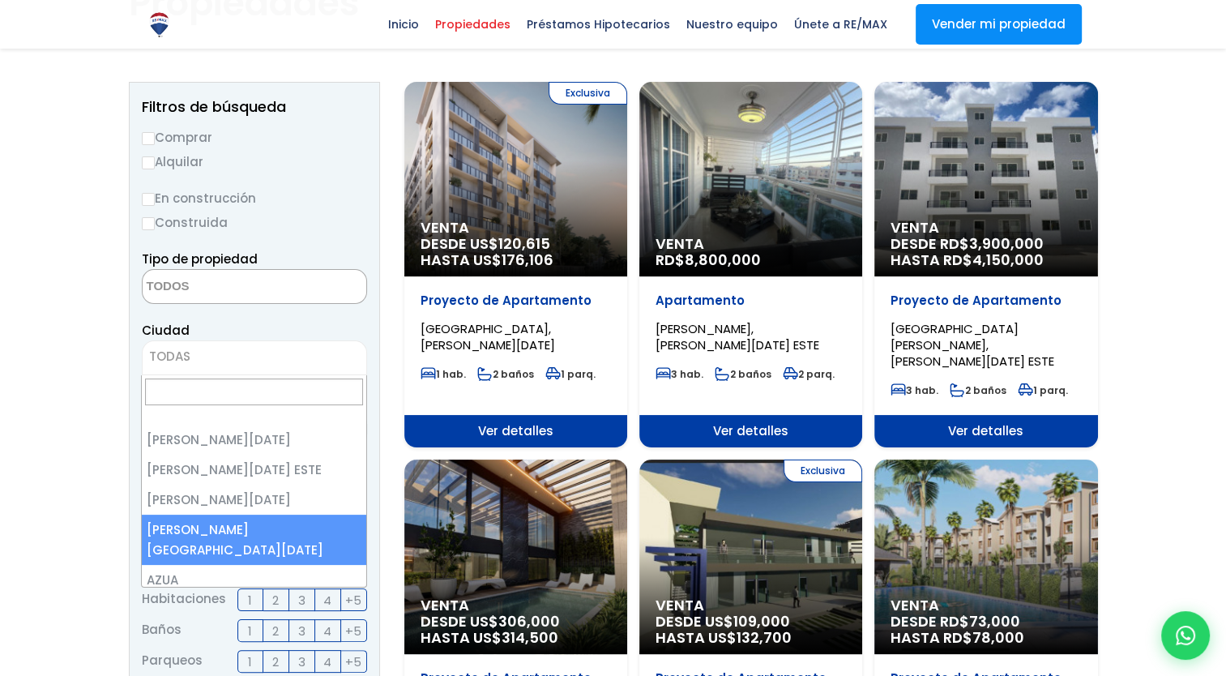
select select "150"
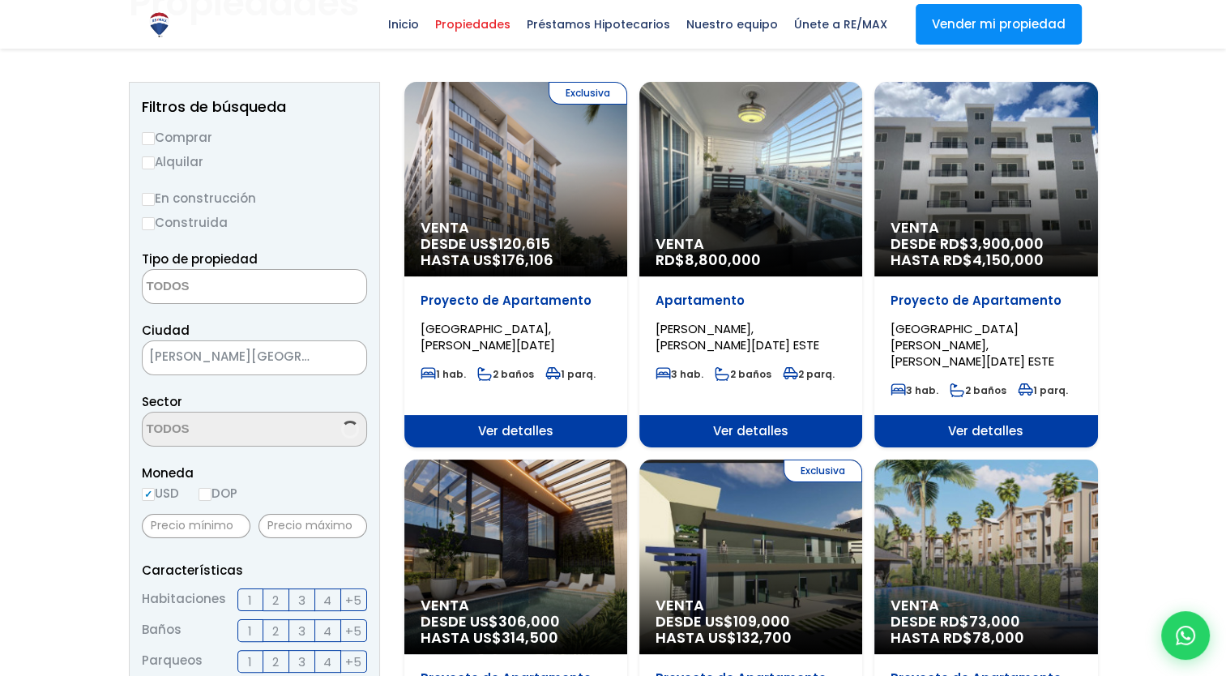
click at [212, 491] on input "DOP" at bounding box center [205, 494] width 13 height 13
radio input "true"
click at [323, 533] on input "text" at bounding box center [313, 526] width 109 height 24
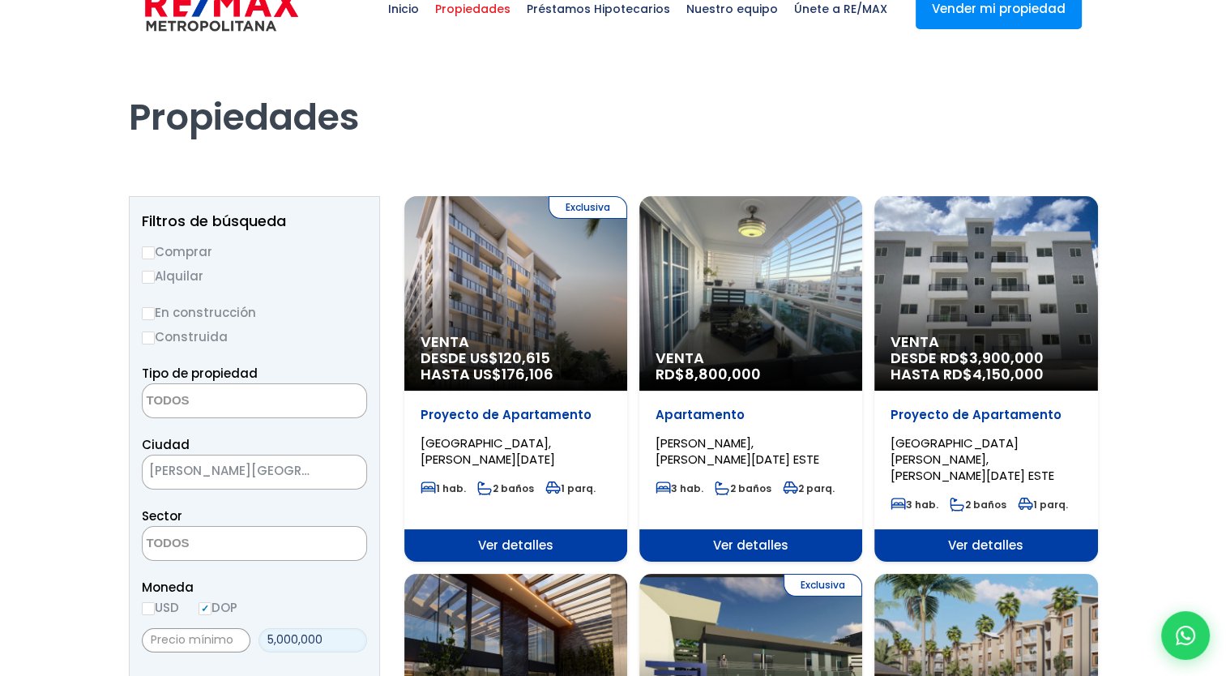
scroll to position [24, 0]
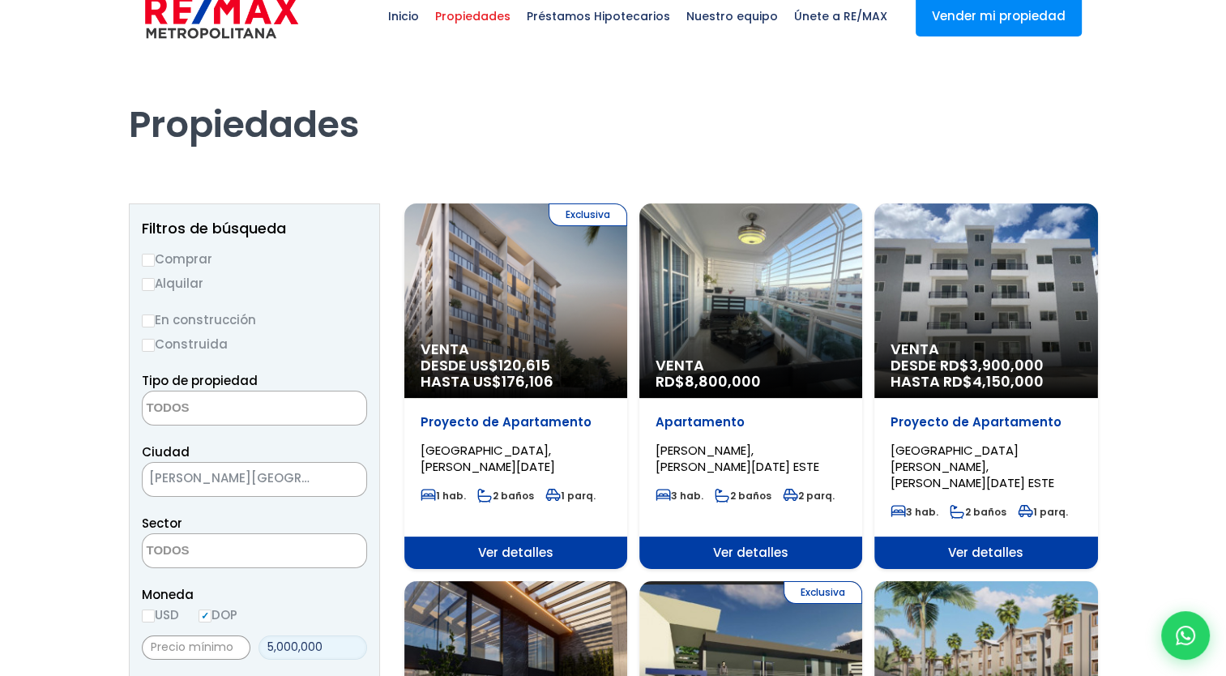
type input "5,000,000"
click at [148, 326] on input "En construcción" at bounding box center [148, 321] width 13 height 13
radio input "true"
click at [149, 256] on input "Comprar" at bounding box center [148, 260] width 13 height 13
radio input "true"
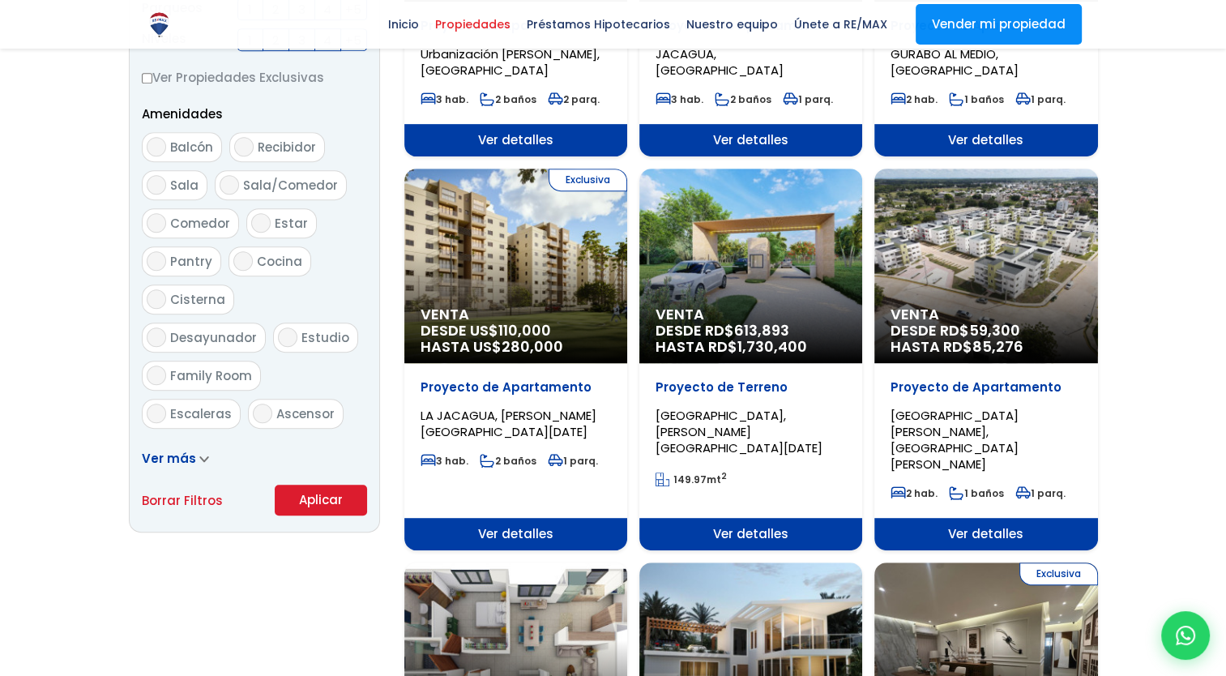
scroll to position [799, 0]
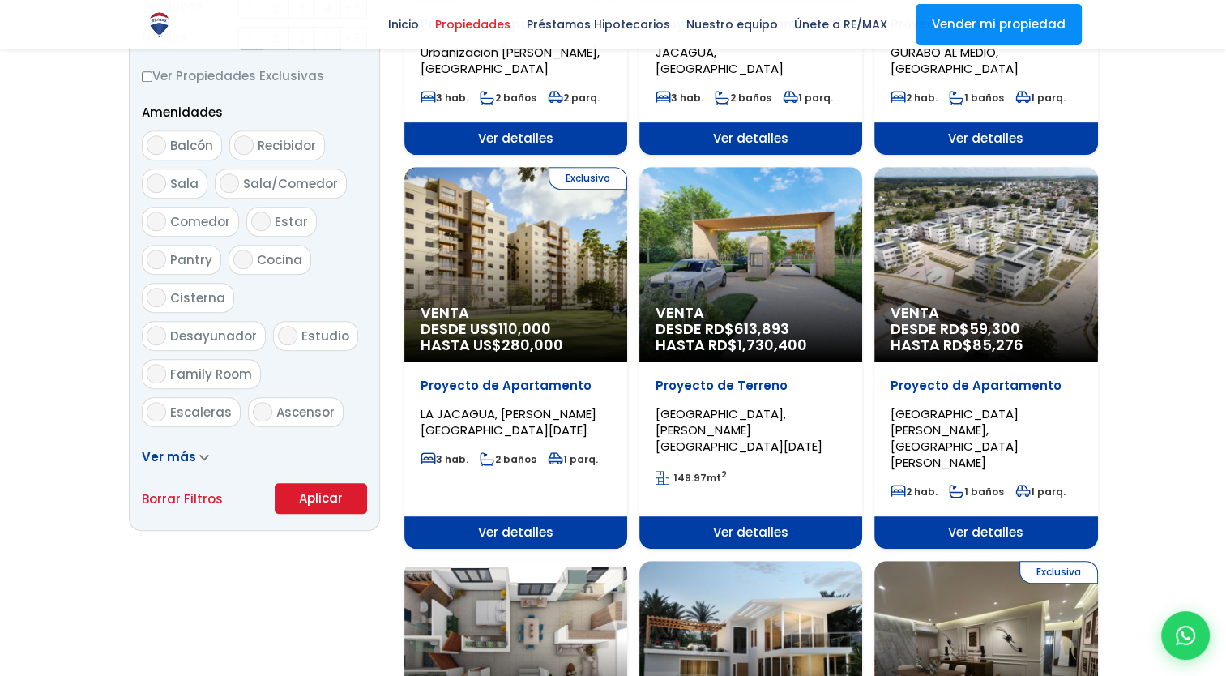
click at [303, 494] on button "Aplicar" at bounding box center [321, 498] width 92 height 31
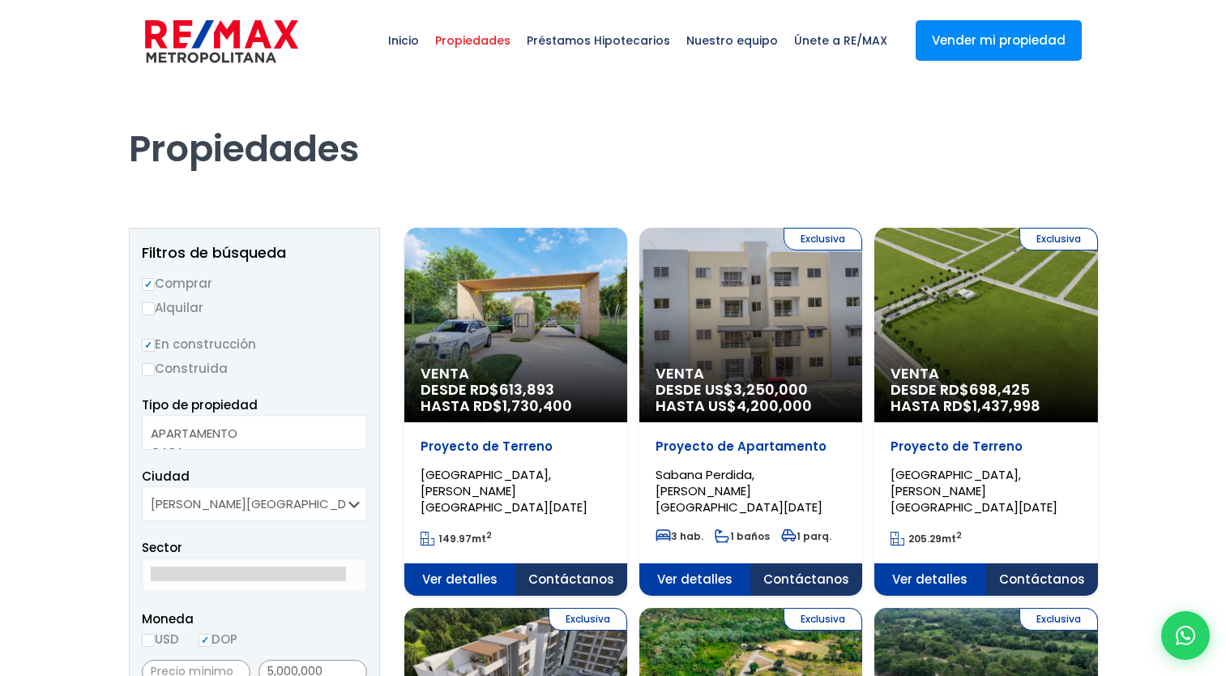
select select
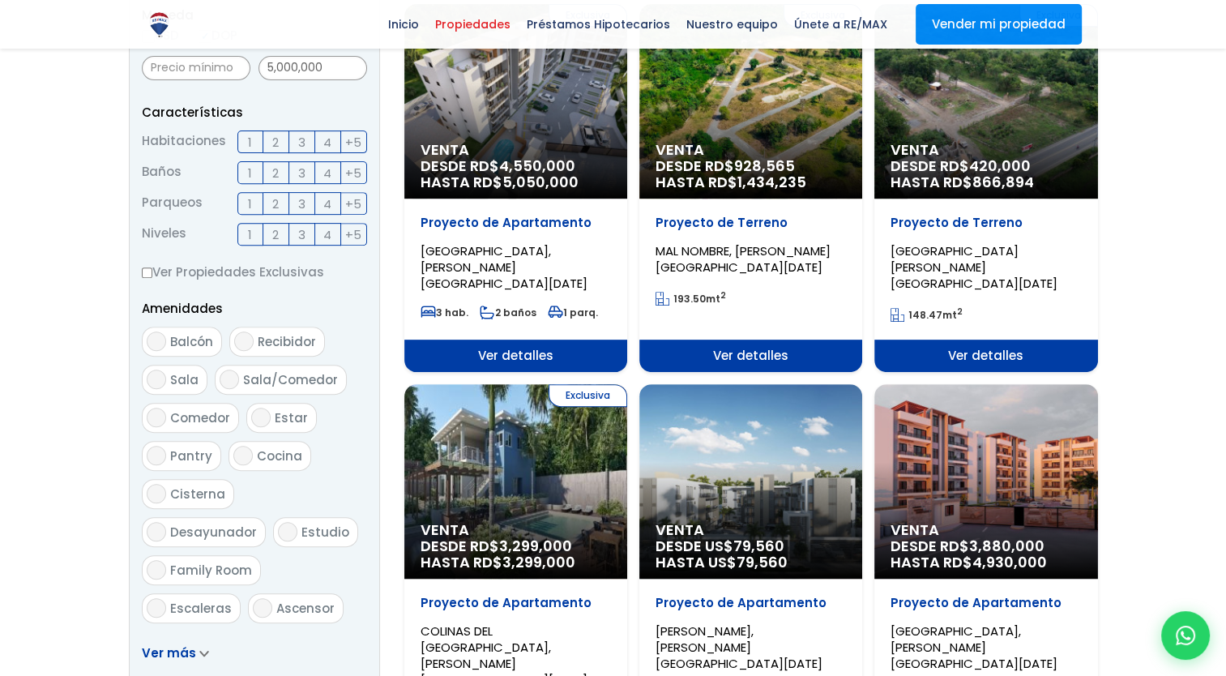
scroll to position [670, 0]
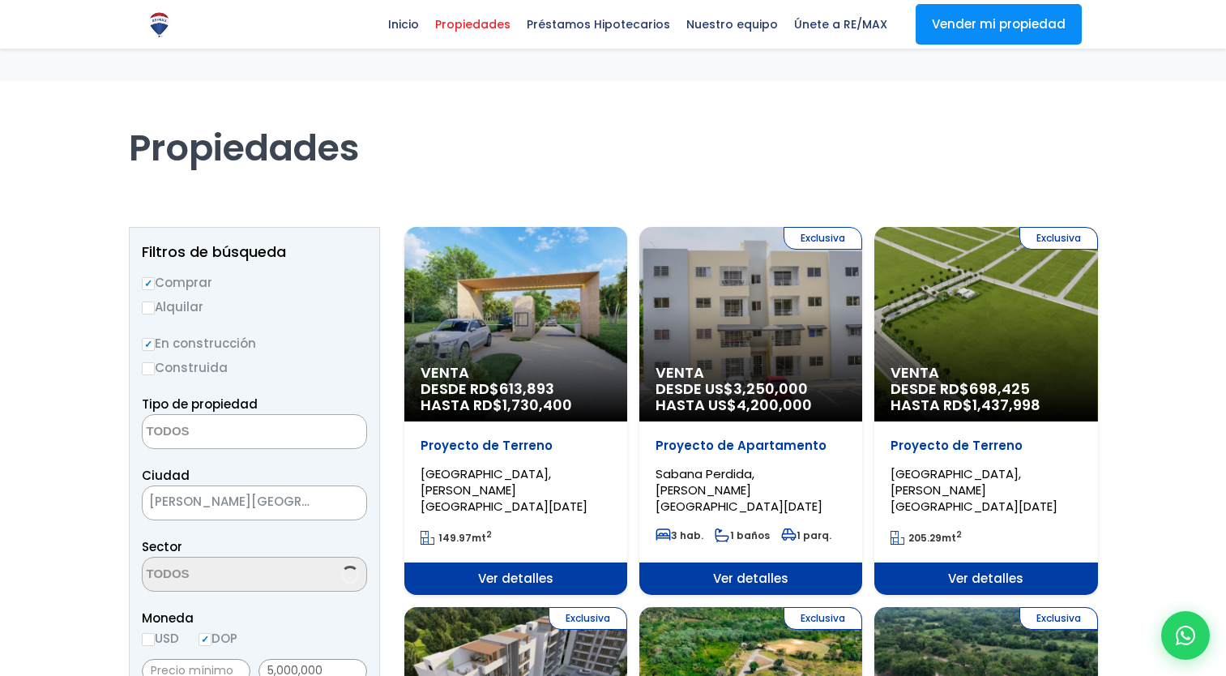
select select
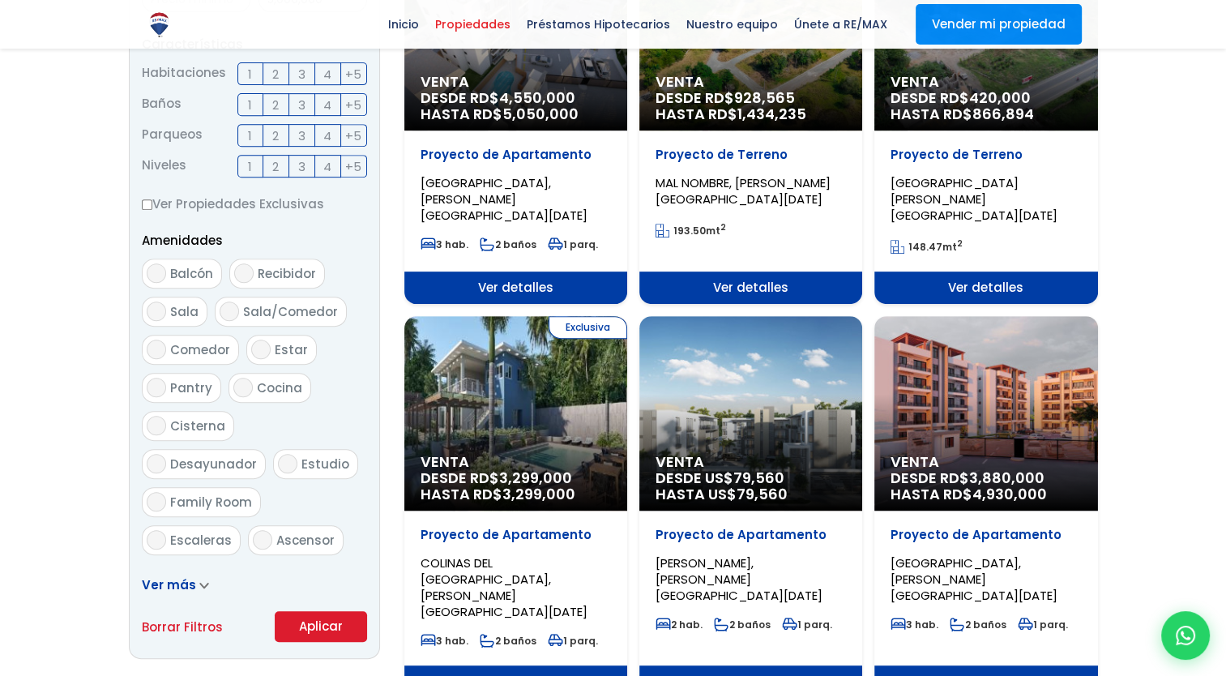
scroll to position [670, 0]
